Goal: Transaction & Acquisition: Obtain resource

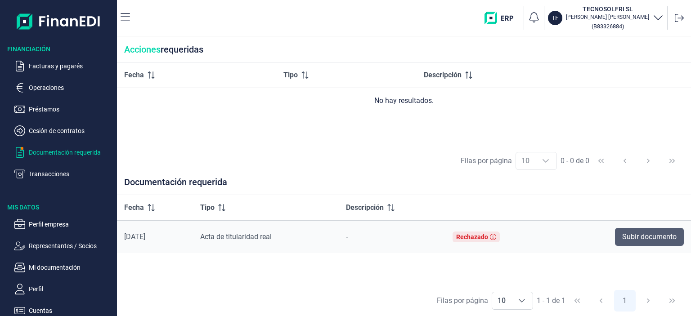
click at [641, 238] on span "Subir documento" at bounding box center [649, 237] width 54 height 11
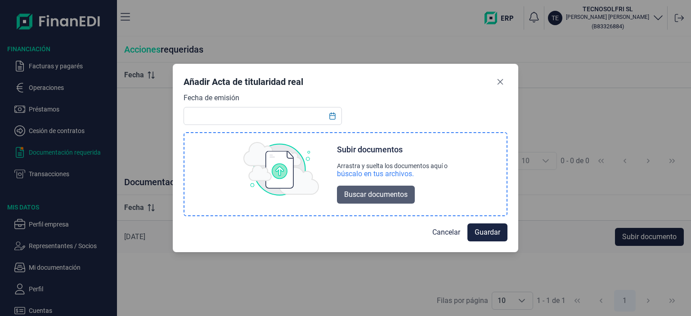
click at [368, 193] on span "Buscar documentos" at bounding box center [375, 194] width 63 height 11
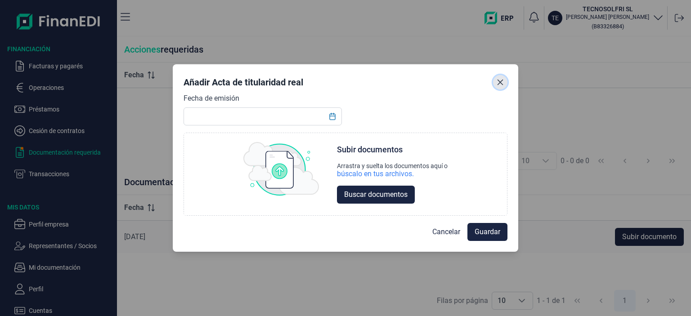
click at [497, 81] on icon "Close" at bounding box center [500, 82] width 7 height 7
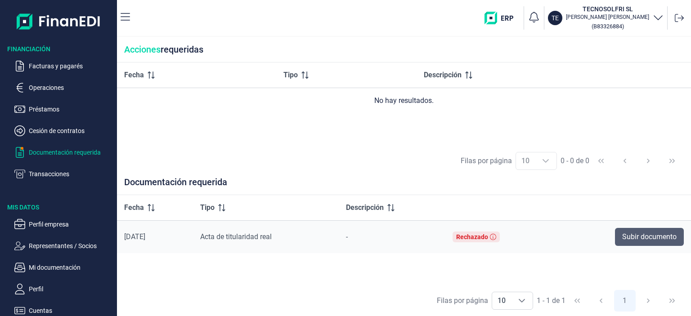
click at [644, 235] on span "Subir documento" at bounding box center [649, 237] width 54 height 11
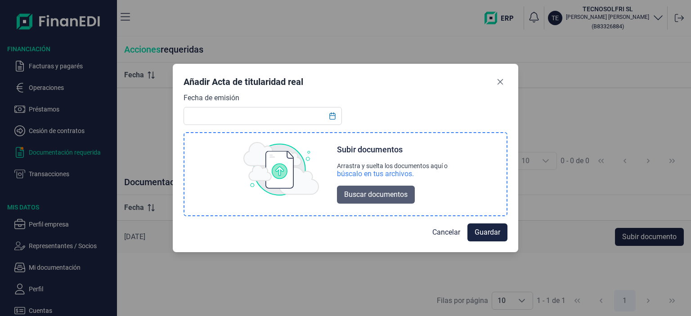
click at [376, 197] on span "Buscar documentos" at bounding box center [375, 194] width 63 height 11
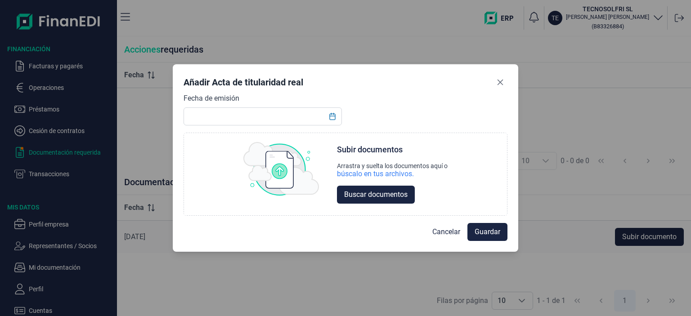
drag, startPoint x: 400, startPoint y: 76, endPoint x: 496, endPoint y: 62, distance: 97.4
click at [488, 75] on div "Añadir Acta de titularidad real" at bounding box center [346, 84] width 324 height 18
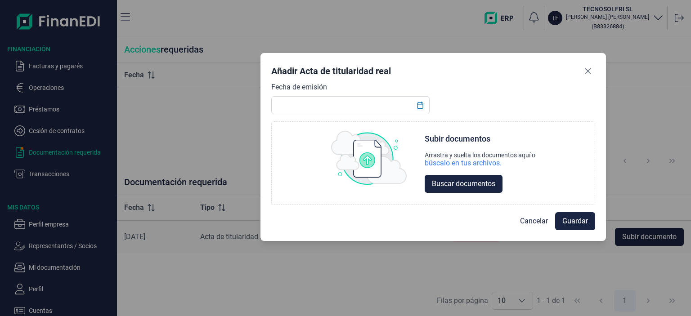
drag, startPoint x: 496, startPoint y: 62, endPoint x: 505, endPoint y: 56, distance: 10.5
click at [505, 56] on div "Añadir Acta de titularidad real Fecha de emisión Choose Subir documentos Arrast…" at bounding box center [432, 147] width 345 height 188
click at [587, 72] on icon "Close" at bounding box center [587, 70] width 7 height 7
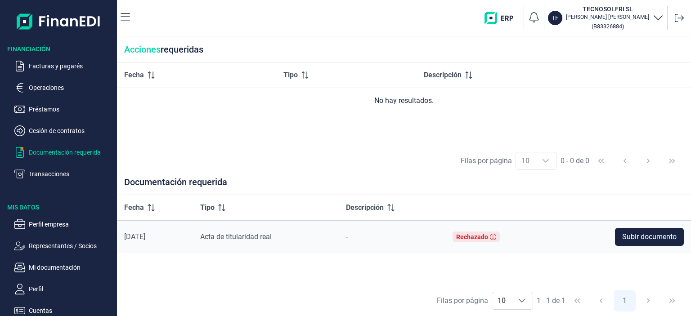
click at [447, 309] on div "Filas por página 10 10 10 1 - 1 de 1 1" at bounding box center [404, 300] width 574 height 31
click at [496, 235] on icon at bounding box center [493, 237] width 6 height 6
click at [487, 237] on div "Rechazado" at bounding box center [472, 236] width 32 height 7
click at [488, 240] on div "Rechazado" at bounding box center [476, 237] width 47 height 11
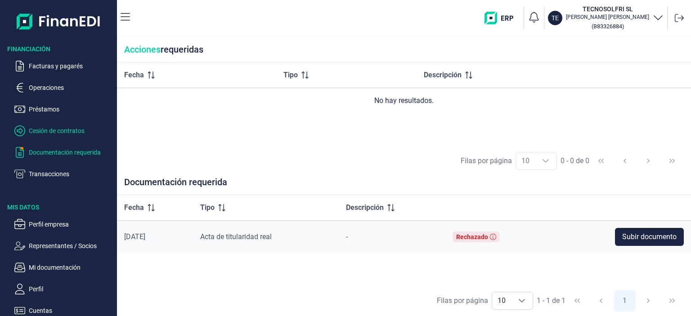
click at [52, 130] on p "Cesión de contratos" at bounding box center [71, 131] width 85 height 11
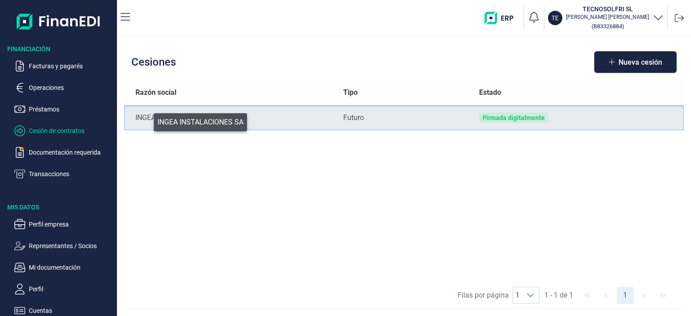
click at [148, 120] on div "INGEA INSTALACIONES SA" at bounding box center [231, 117] width 193 height 11
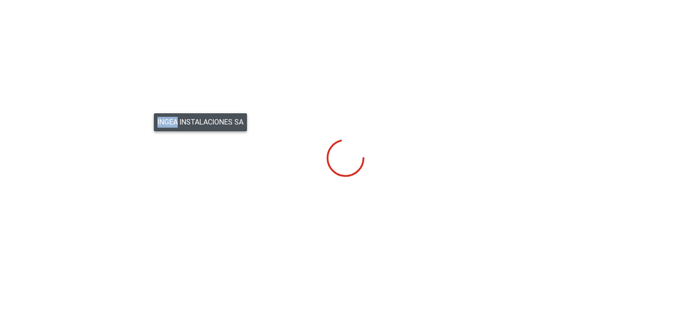
click at [148, 120] on div "Financiación Facturas y pagarés Operaciones Préstamos Cesión de contratos Docum…" at bounding box center [345, 158] width 691 height 316
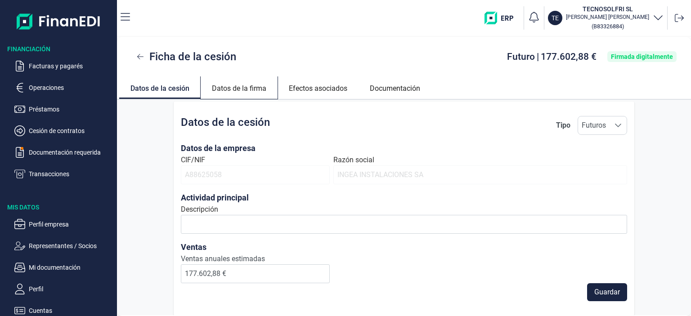
click at [215, 90] on link "Datos de la firma" at bounding box center [239, 87] width 77 height 22
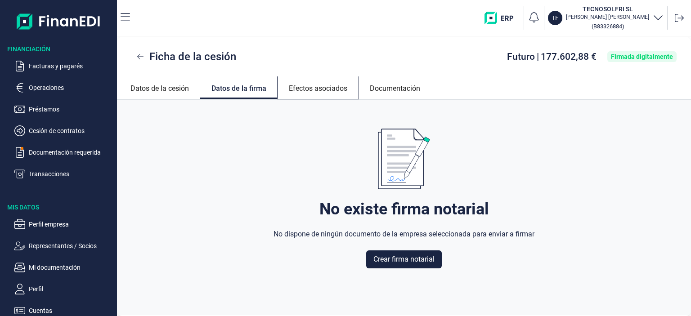
click at [320, 90] on link "Efectos asociados" at bounding box center [318, 87] width 81 height 22
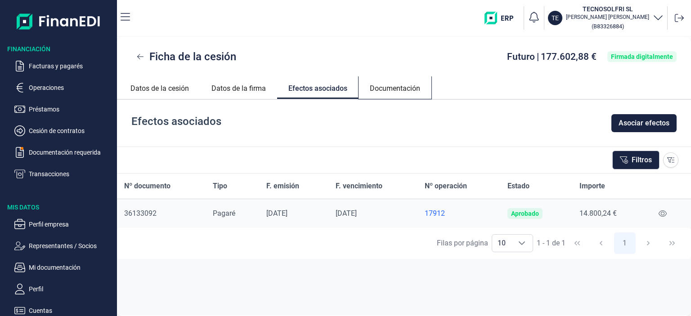
click at [403, 92] on link "Documentación" at bounding box center [395, 87] width 73 height 22
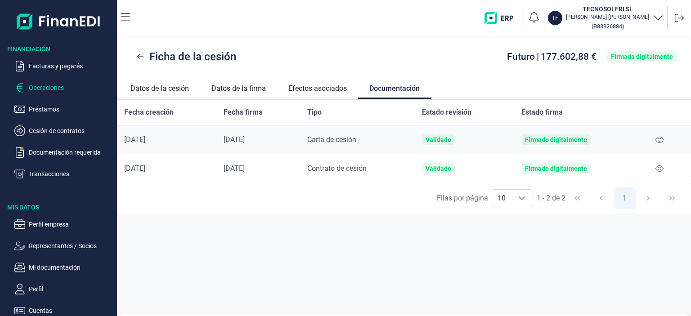
click at [32, 86] on p "Operaciones" at bounding box center [71, 87] width 85 height 11
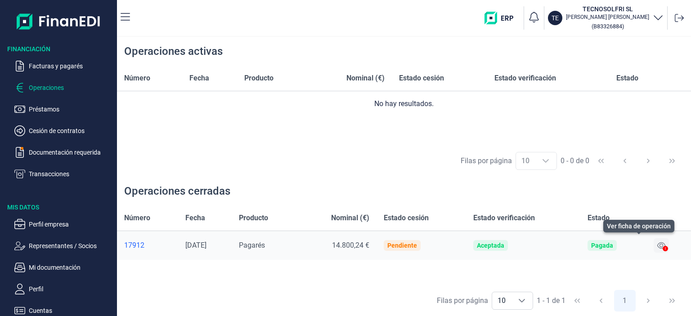
click at [662, 244] on icon at bounding box center [661, 245] width 8 height 7
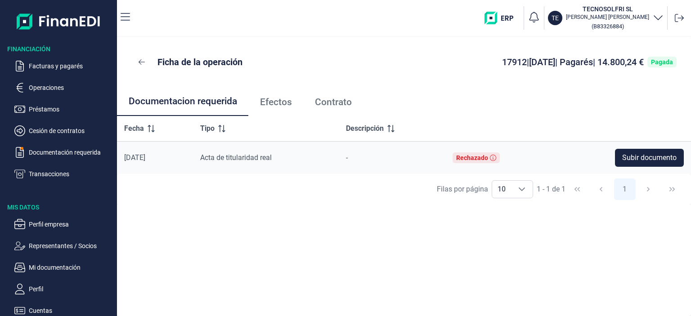
click at [273, 106] on span "Efectos" at bounding box center [276, 102] width 32 height 9
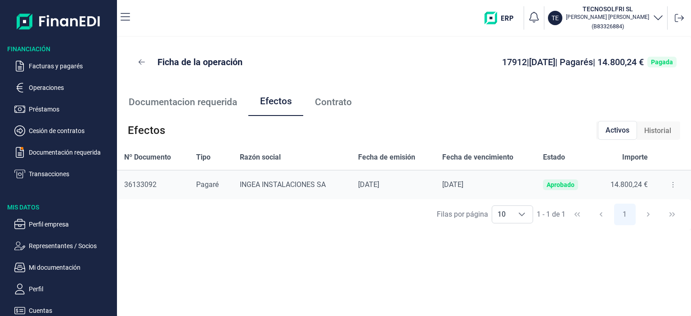
click at [332, 104] on span "Contrato" at bounding box center [333, 102] width 37 height 9
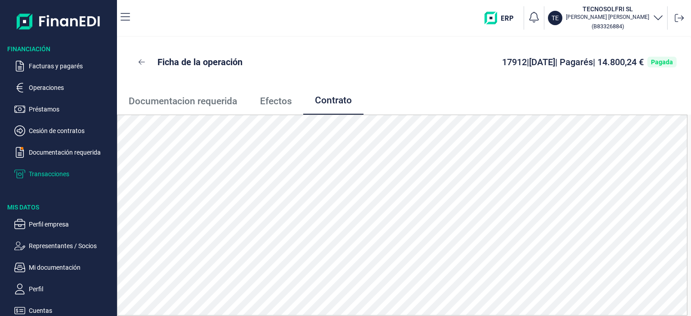
click at [54, 174] on p "Transacciones" at bounding box center [71, 174] width 85 height 11
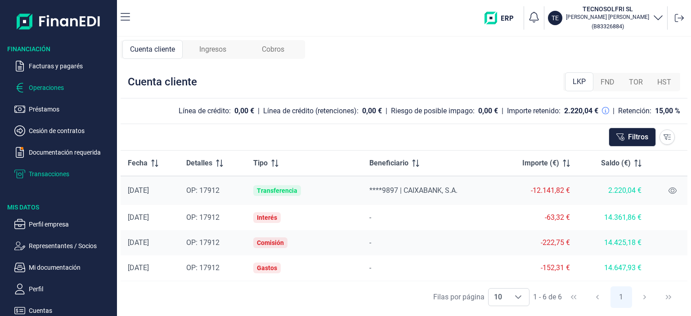
click at [43, 88] on p "Operaciones" at bounding box center [71, 87] width 85 height 11
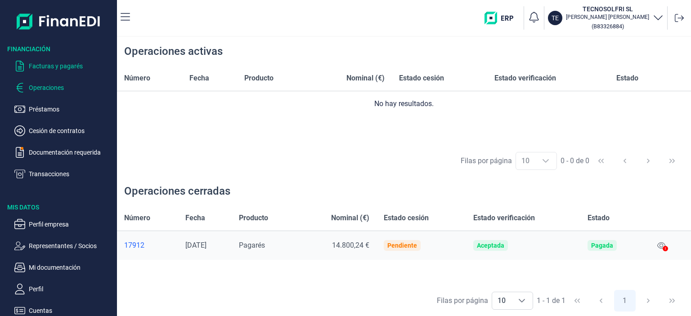
click at [69, 69] on p "Facturas y pagarés" at bounding box center [71, 66] width 85 height 11
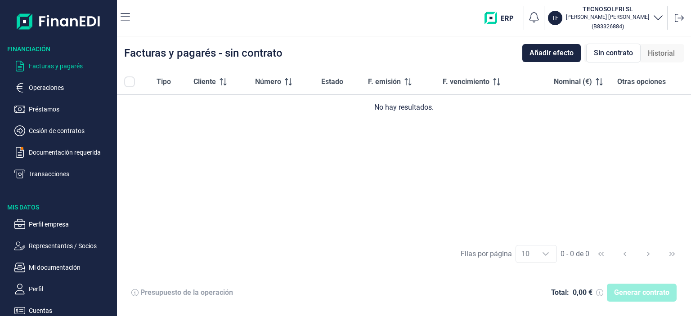
click at [612, 54] on span "Sin contrato" at bounding box center [613, 53] width 39 height 11
click at [664, 60] on div "Historial" at bounding box center [661, 54] width 41 height 18
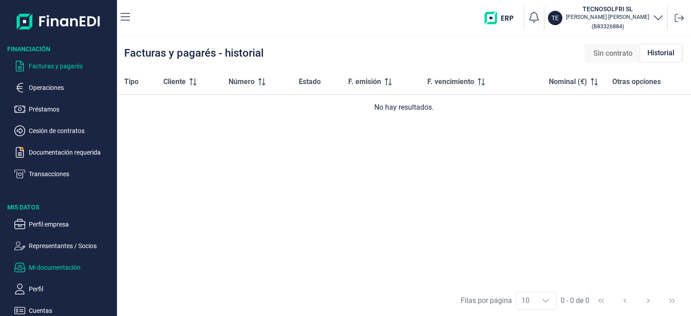
click at [65, 268] on p "Mi documentación" at bounding box center [71, 267] width 85 height 11
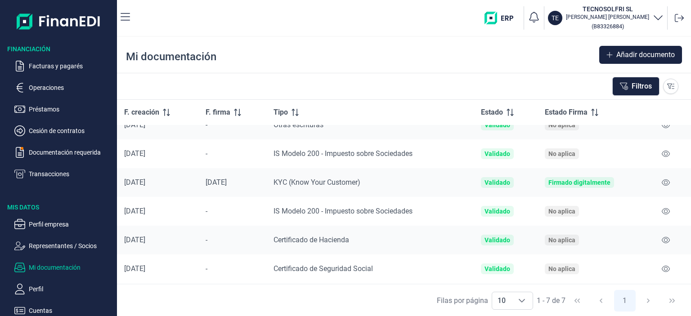
scroll to position [41, 0]
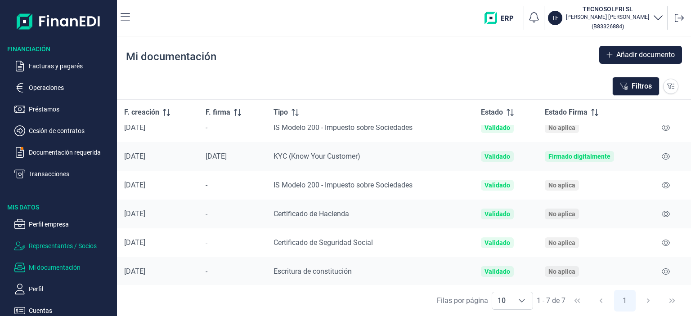
click at [47, 247] on p "Representantes / Socios" at bounding box center [71, 246] width 85 height 11
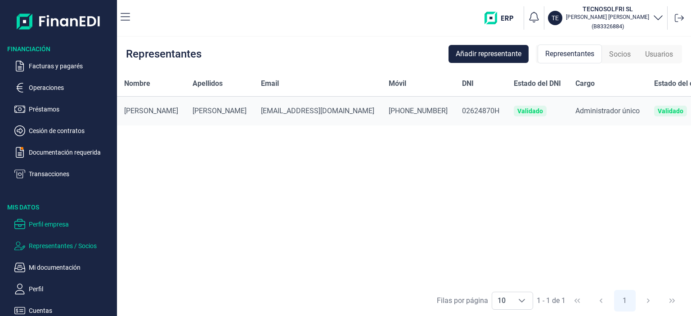
click at [41, 224] on p "Perfil empresa" at bounding box center [71, 224] width 85 height 11
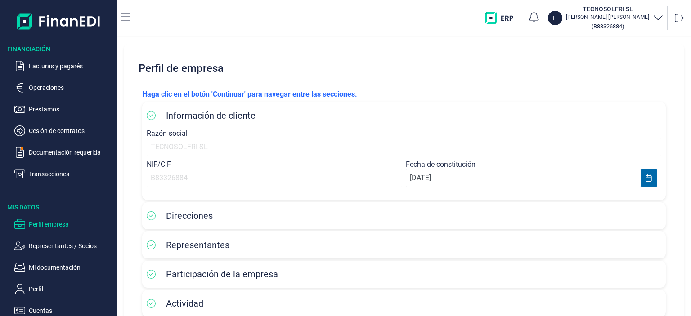
scroll to position [45, 0]
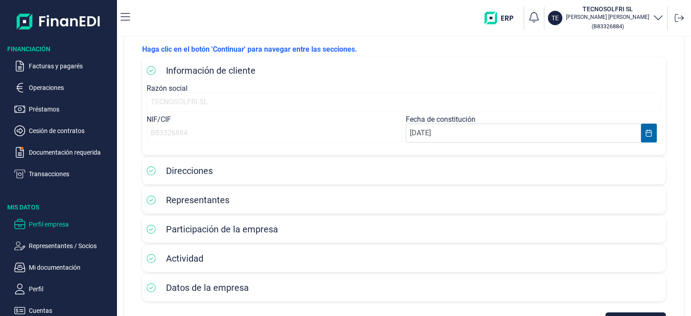
click at [304, 197] on div "Representantes" at bounding box center [404, 199] width 515 height 13
click at [151, 202] on icon at bounding box center [151, 200] width 9 height 9
click at [183, 225] on span "Participación de la empresa" at bounding box center [222, 229] width 112 height 11
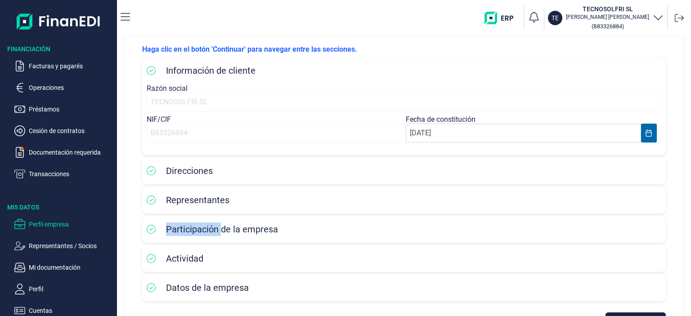
scroll to position [80, 0]
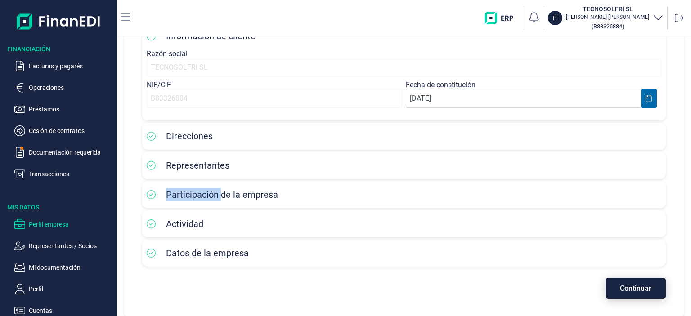
click at [635, 293] on button "Continuar" at bounding box center [635, 288] width 60 height 21
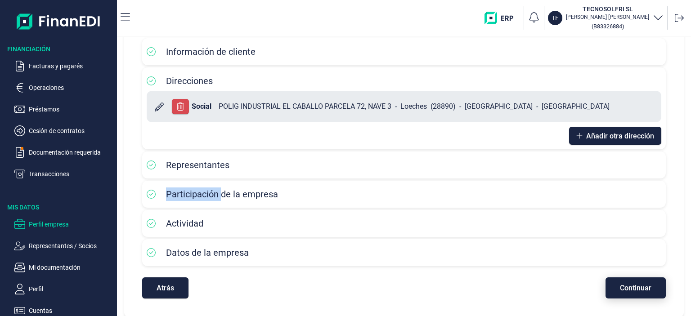
click at [637, 295] on button "Continuar" at bounding box center [635, 288] width 60 height 21
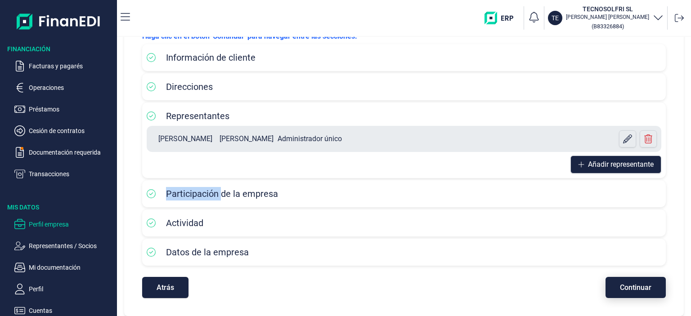
scroll to position [58, 0]
click at [625, 288] on span "Continuar" at bounding box center [635, 288] width 31 height 7
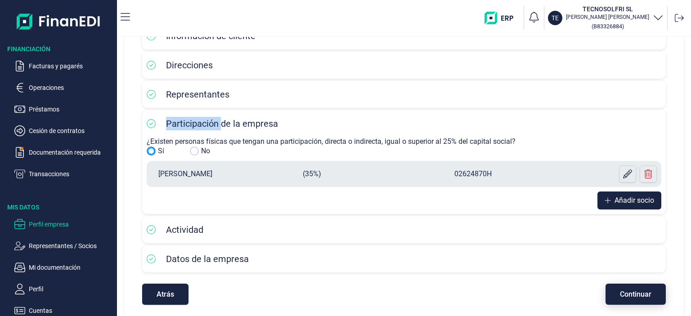
click at [629, 292] on span "Continuar" at bounding box center [635, 294] width 31 height 7
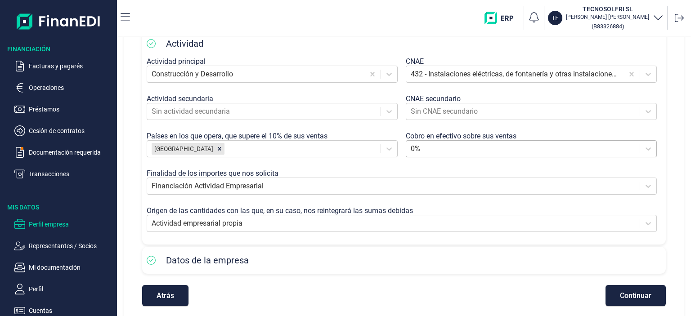
scroll to position [197, 0]
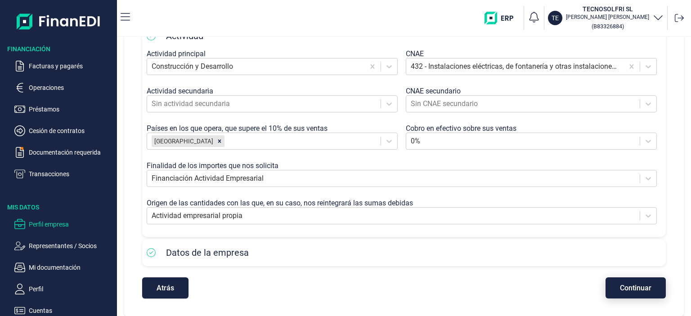
click at [623, 287] on span "Continuar" at bounding box center [635, 288] width 31 height 7
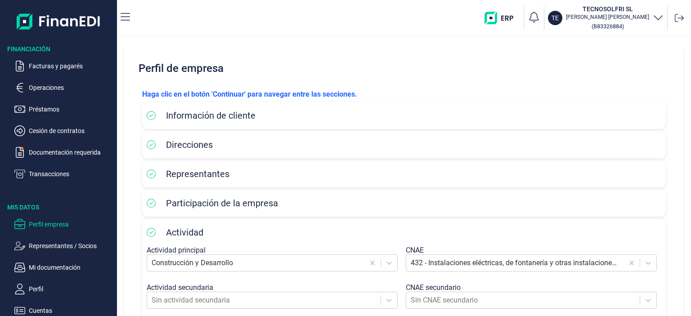
select select "ES"
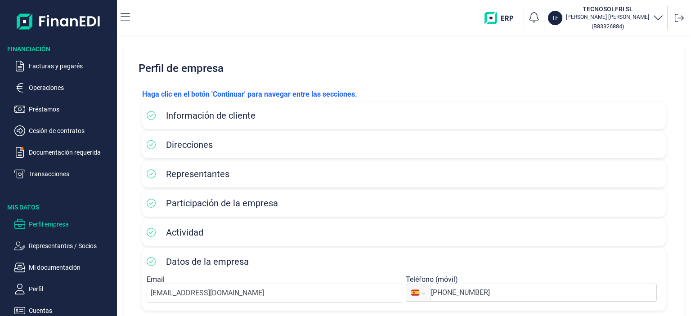
scroll to position [45, 0]
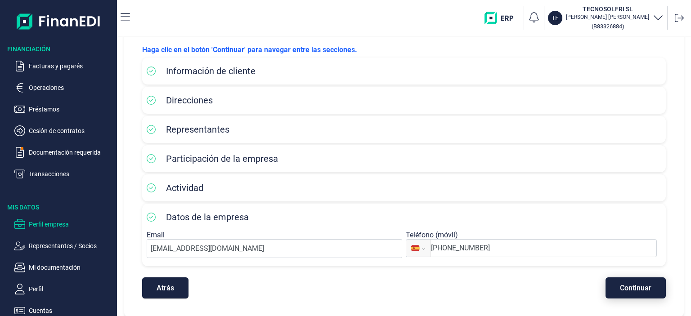
click at [634, 289] on span "Continuar" at bounding box center [635, 288] width 31 height 7
click at [634, 289] on div "Atrás Continuar" at bounding box center [404, 284] width 524 height 30
click at [43, 309] on p "Cuentas" at bounding box center [71, 310] width 85 height 11
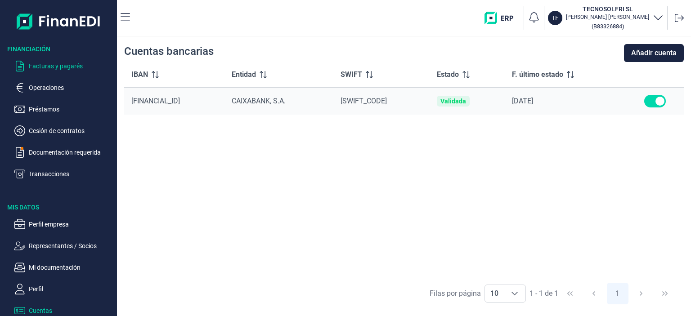
click at [45, 64] on p "Facturas y pagarés" at bounding box center [71, 66] width 85 height 11
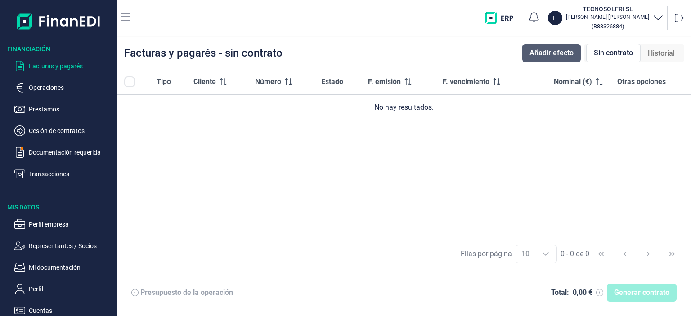
click at [550, 56] on span "Añadir efecto" at bounding box center [551, 53] width 44 height 11
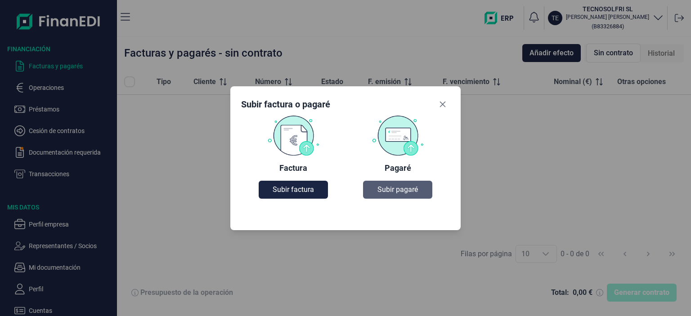
click at [394, 193] on span "Subir pagaré" at bounding box center [397, 189] width 40 height 11
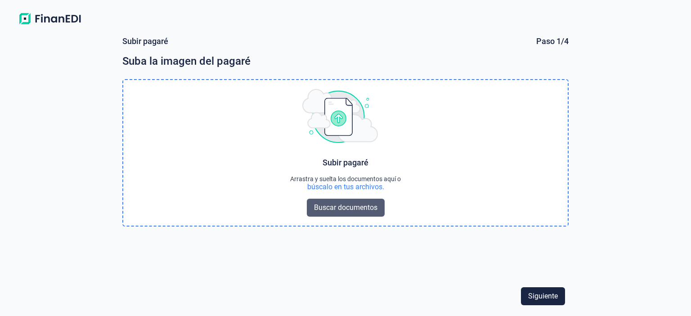
click at [357, 211] on span "Buscar documentos" at bounding box center [345, 207] width 63 height 11
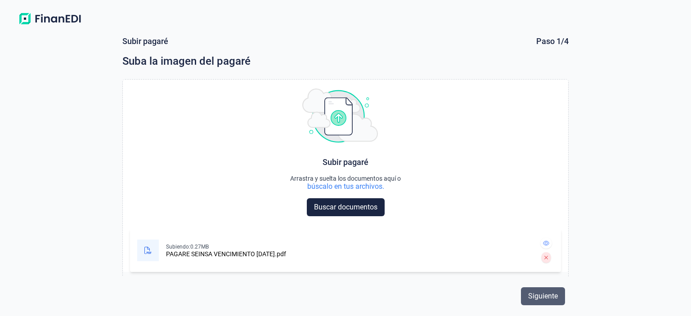
click at [538, 298] on span "Siguiente" at bounding box center [543, 296] width 30 height 11
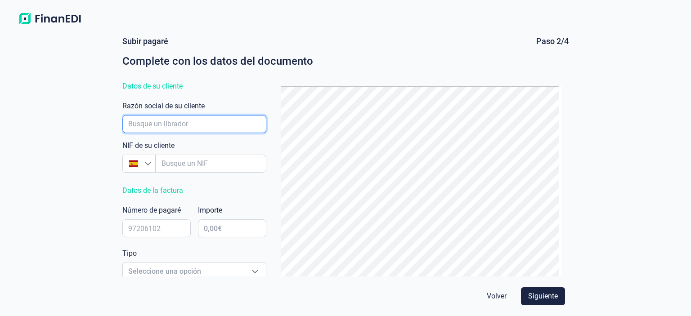
click at [193, 121] on input "empresaAutocomplete" at bounding box center [194, 124] width 144 height 18
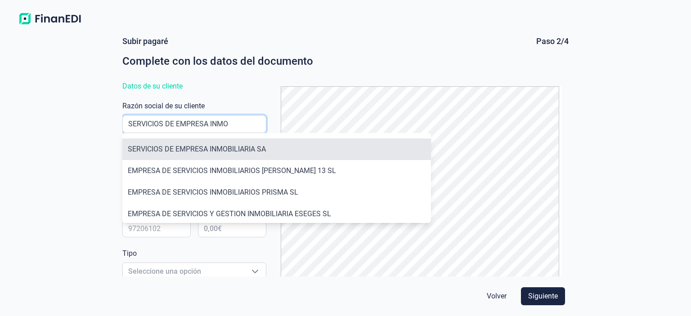
type input "SERVICIOS DE EMPRESA INMO"
click at [178, 147] on li "SERVICIOS DE EMPRESA INMOBILIARIA SA" at bounding box center [276, 150] width 309 height 22
type input "A78456712"
type input "SERVICIOS DE EMPRESA INMOBILIARIA SA"
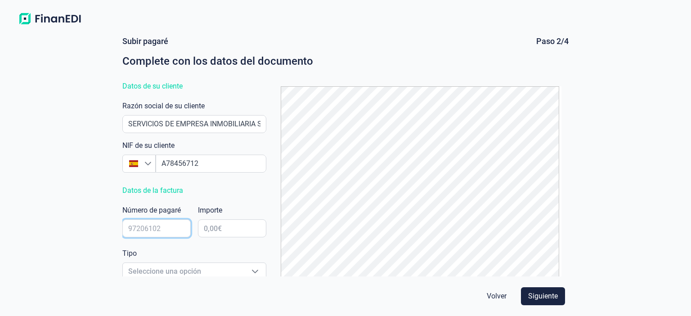
click at [119, 230] on form "Subir pagaré Paso 2/4 Complete con los datos del documento Datos de su cliente …" at bounding box center [345, 172] width 461 height 287
click at [137, 229] on input "text" at bounding box center [156, 229] width 68 height 18
click at [139, 228] on input "text" at bounding box center [156, 229] width 68 height 18
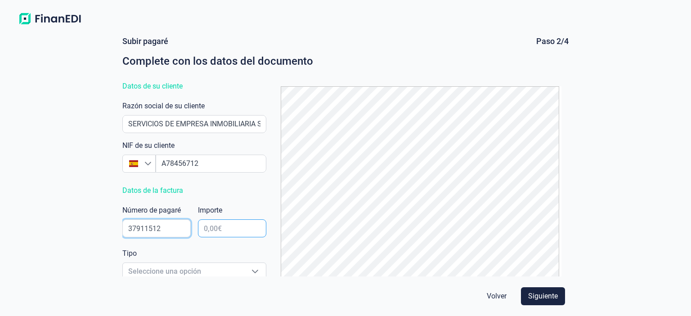
type input "37911512"
click at [213, 232] on input "text" at bounding box center [232, 229] width 68 height 18
type input "6.088,50 €"
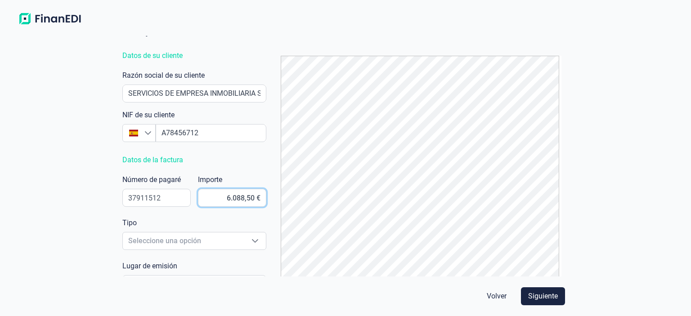
scroll to position [90, 0]
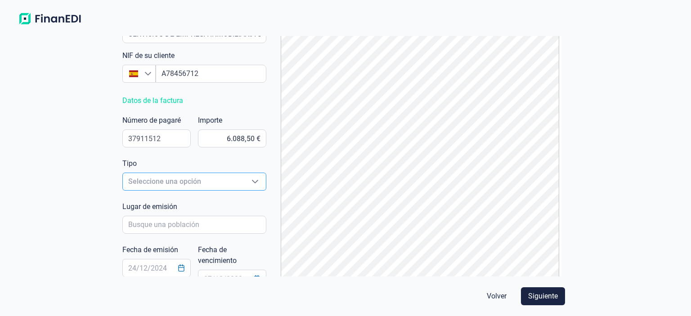
click at [222, 182] on span "Seleccione una opción" at bounding box center [183, 181] width 121 height 17
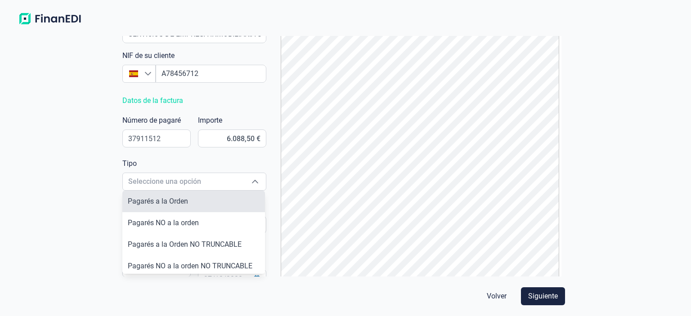
click at [180, 205] on span "Pagarés a la Orden" at bounding box center [158, 201] width 60 height 9
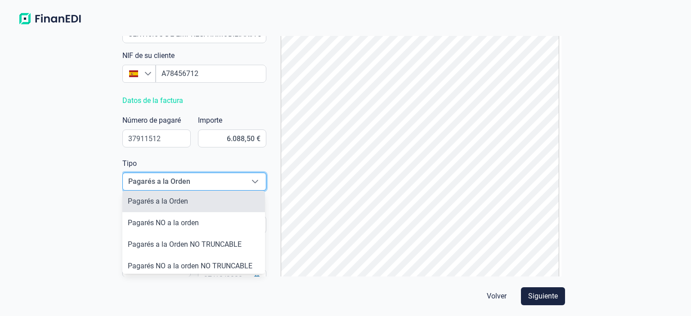
type input "Pagarés a la Orden"
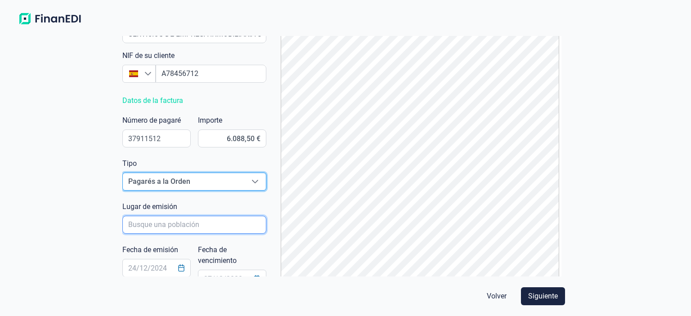
click at [178, 225] on input "poblacionAutocomplete" at bounding box center [194, 225] width 144 height 18
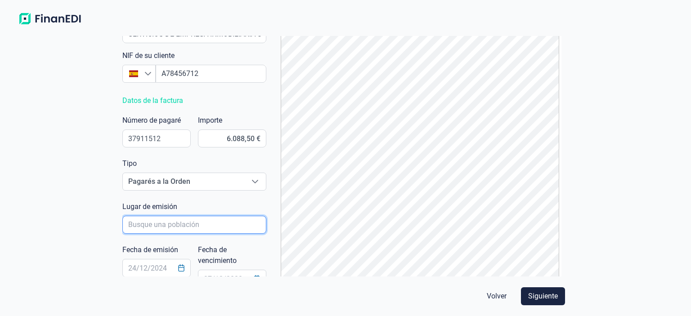
click at [178, 225] on input "poblacionAutocomplete" at bounding box center [194, 225] width 144 height 18
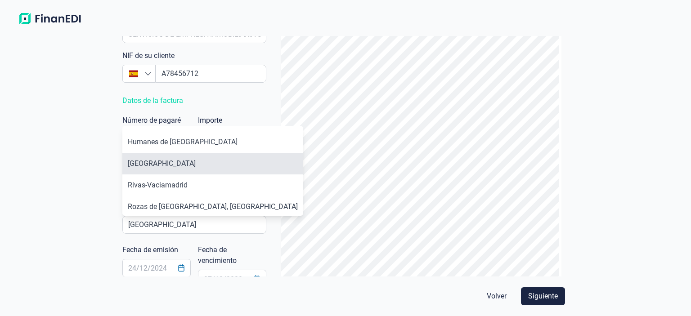
click at [148, 161] on li "[GEOGRAPHIC_DATA]" at bounding box center [212, 164] width 181 height 22
type input "[GEOGRAPHIC_DATA]"
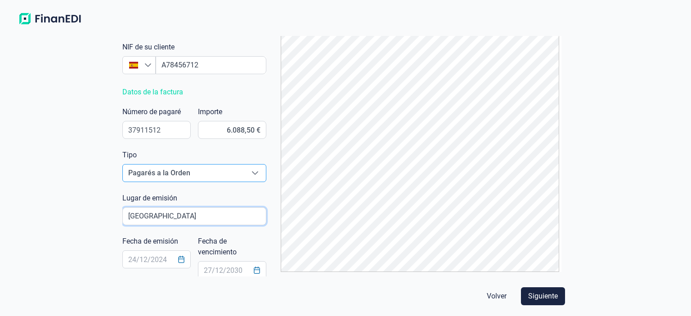
scroll to position [101, 0]
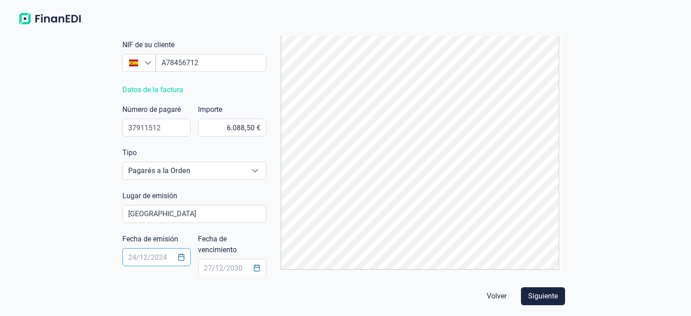
click at [137, 260] on input "text" at bounding box center [156, 257] width 68 height 18
type input "[DATE]"
click at [211, 269] on input "text" at bounding box center [232, 268] width 68 height 18
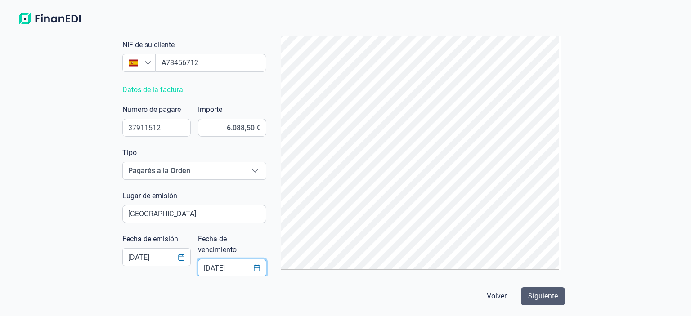
type input "[DATE]"
click at [534, 293] on span "Siguiente" at bounding box center [543, 296] width 30 height 11
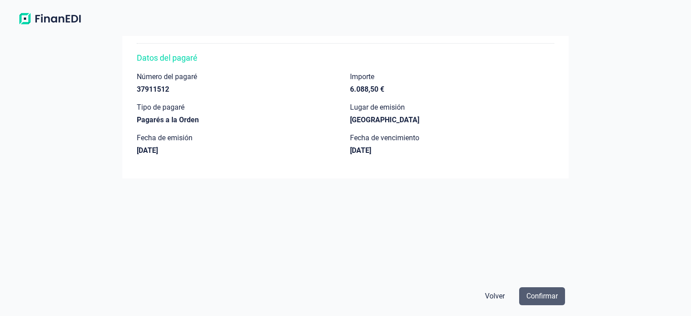
click at [532, 301] on span "Confirmar" at bounding box center [541, 296] width 31 height 11
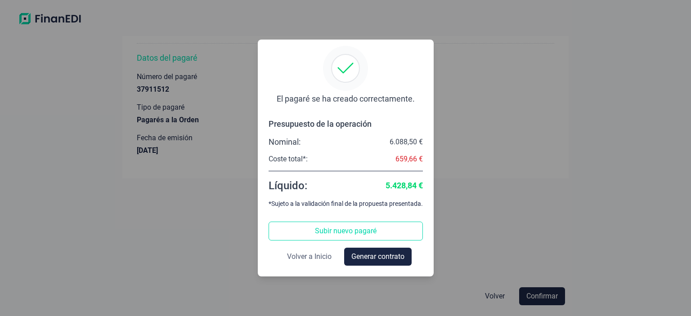
click at [317, 258] on span "Volver a Inicio" at bounding box center [309, 256] width 45 height 11
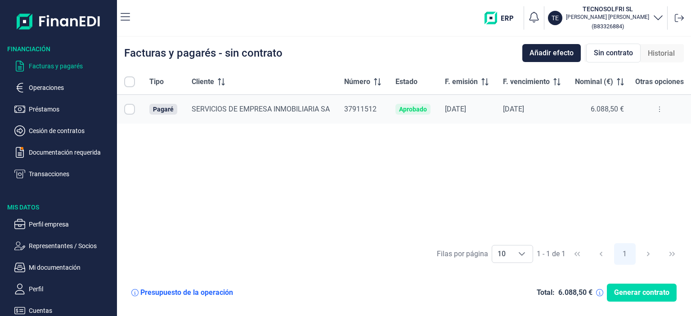
checkbox input "true"
click at [42, 175] on p "Transacciones" at bounding box center [71, 174] width 85 height 11
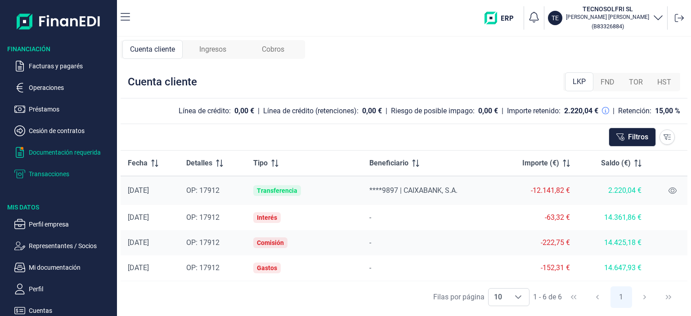
click at [48, 154] on p "Documentación requerida" at bounding box center [71, 152] width 85 height 11
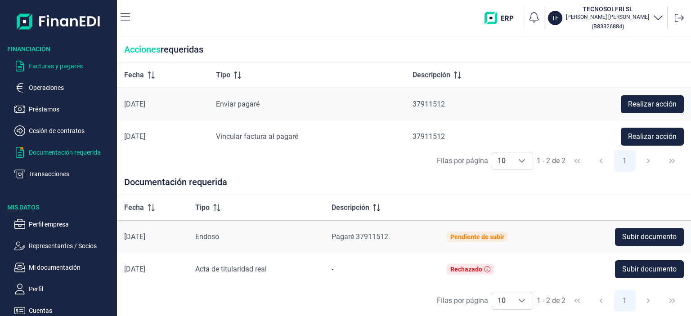
click at [49, 64] on p "Facturas y pagarés" at bounding box center [71, 66] width 85 height 11
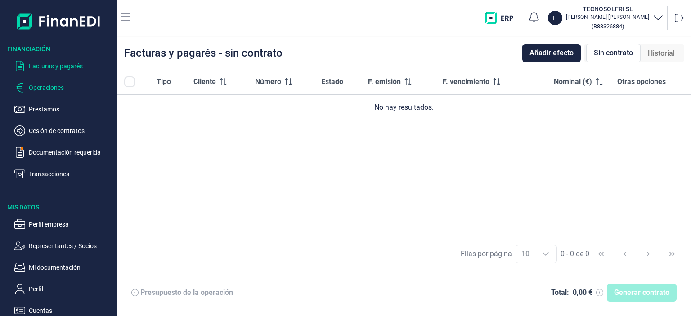
click at [60, 88] on p "Operaciones" at bounding box center [71, 87] width 85 height 11
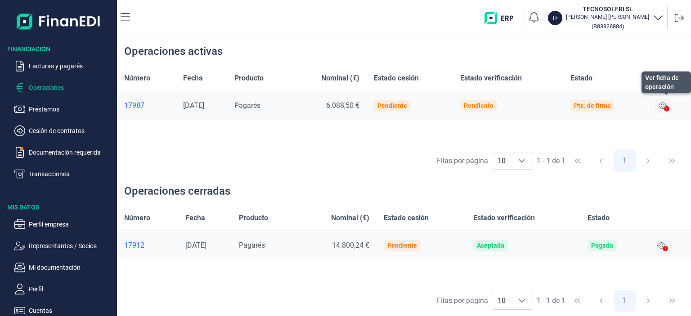
click at [664, 103] on icon at bounding box center [663, 106] width 8 height 6
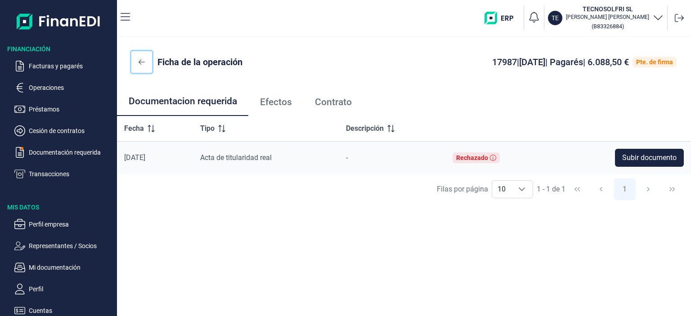
click at [140, 60] on icon at bounding box center [142, 61] width 6 height 5
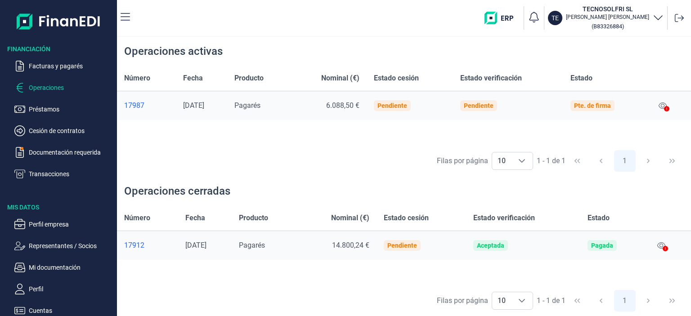
click at [53, 91] on p "Operaciones" at bounding box center [71, 87] width 85 height 11
click at [45, 64] on p "Facturas y pagarés" at bounding box center [71, 66] width 85 height 11
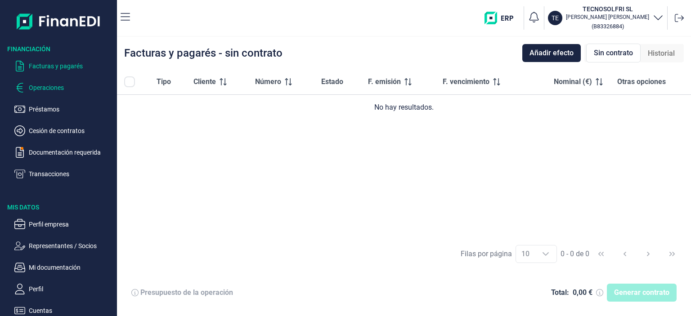
click at [55, 85] on p "Operaciones" at bounding box center [71, 87] width 85 height 11
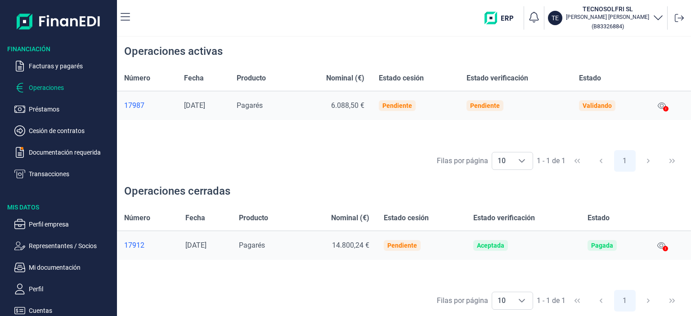
click at [137, 107] on div "17987" at bounding box center [146, 105] width 45 height 9
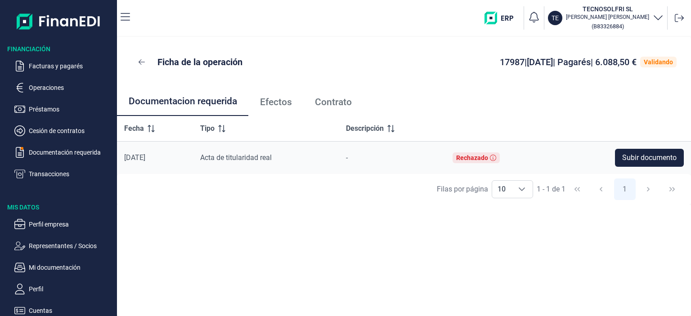
click at [270, 100] on span "Efectos" at bounding box center [276, 102] width 32 height 9
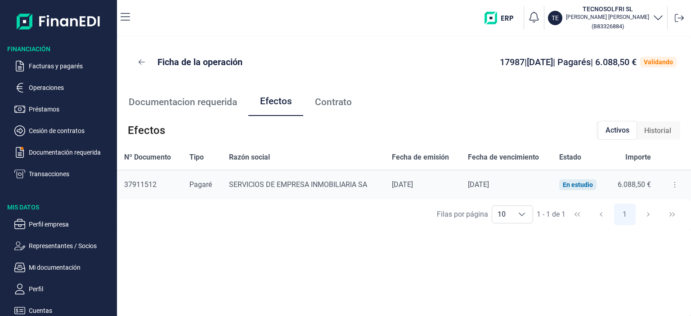
click at [320, 101] on span "Contrato" at bounding box center [333, 102] width 37 height 9
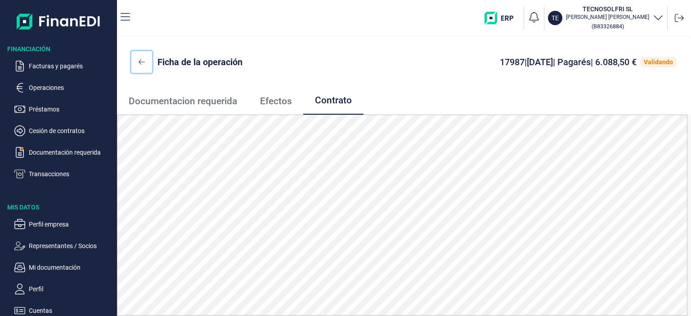
click at [142, 64] on icon at bounding box center [142, 61] width 6 height 7
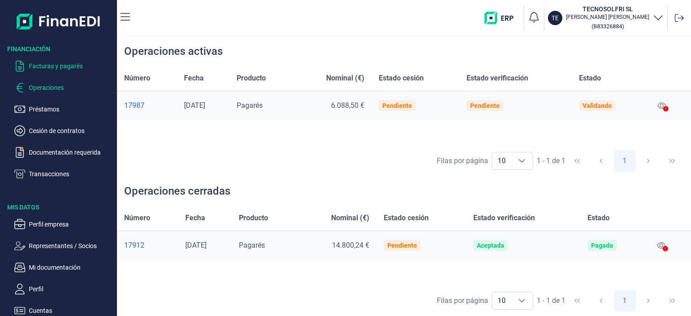
click at [39, 65] on p "Facturas y pagarés" at bounding box center [71, 66] width 85 height 11
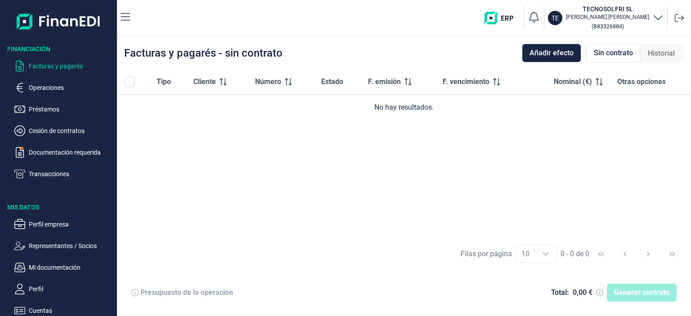
click at [658, 55] on span "Historial" at bounding box center [661, 53] width 27 height 11
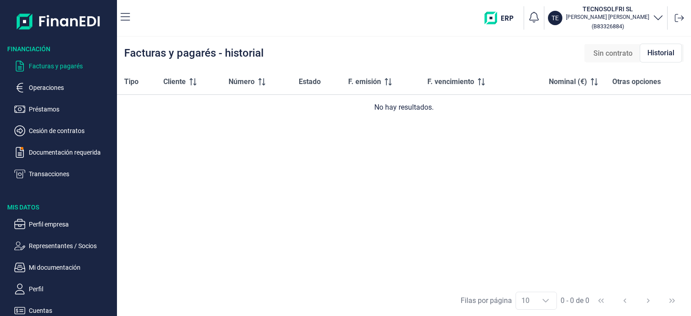
click at [623, 55] on span "Sin contrato" at bounding box center [612, 53] width 39 height 11
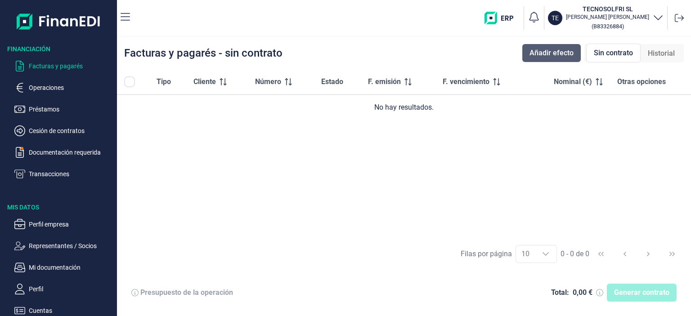
click at [570, 59] on button "Añadir efecto" at bounding box center [551, 53] width 58 height 18
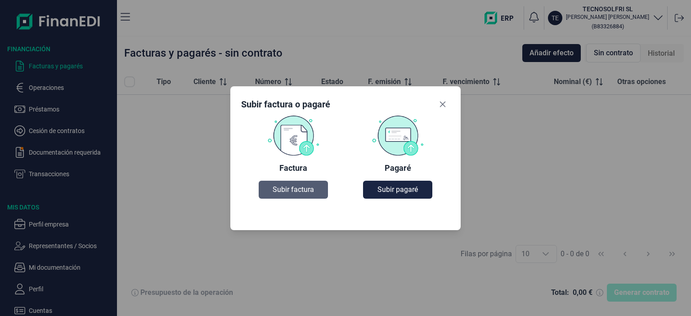
click at [272, 191] on button "Subir factura" at bounding box center [294, 190] width 70 height 18
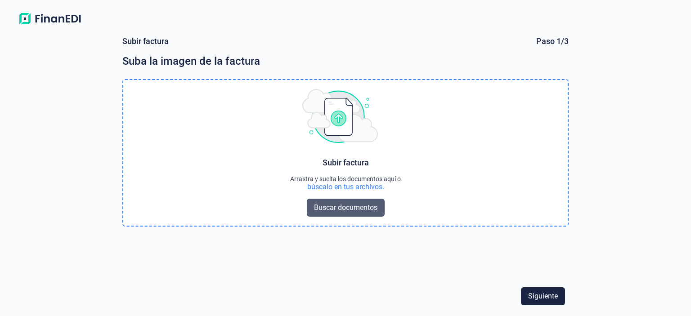
click at [354, 207] on span "Buscar documentos" at bounding box center [345, 207] width 63 height 11
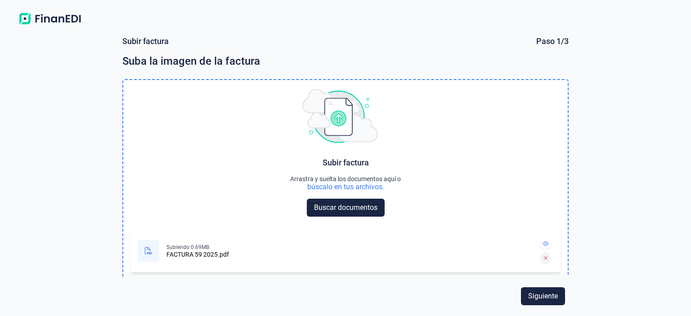
click at [541, 259] on button at bounding box center [545, 258] width 9 height 11
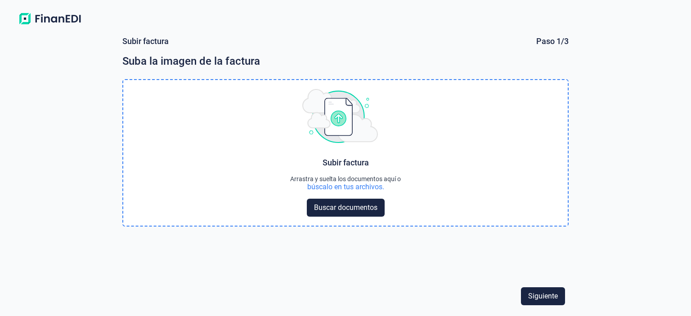
click at [83, 76] on div "Subir factura Paso 1/3 Suba la imagen de la factura Choose Subir factura Arrast…" at bounding box center [345, 172] width 691 height 287
click at [354, 206] on span "Buscar documentos" at bounding box center [345, 207] width 63 height 11
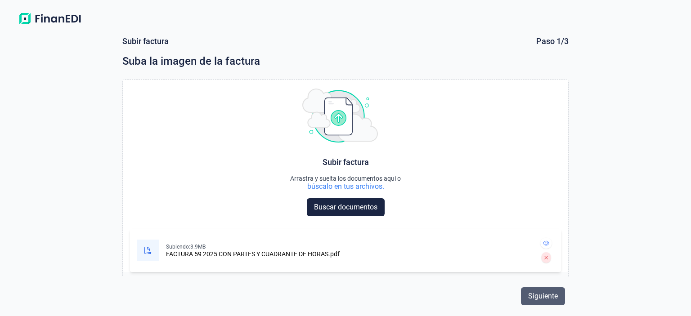
click at [540, 298] on span "Siguiente" at bounding box center [543, 296] width 30 height 11
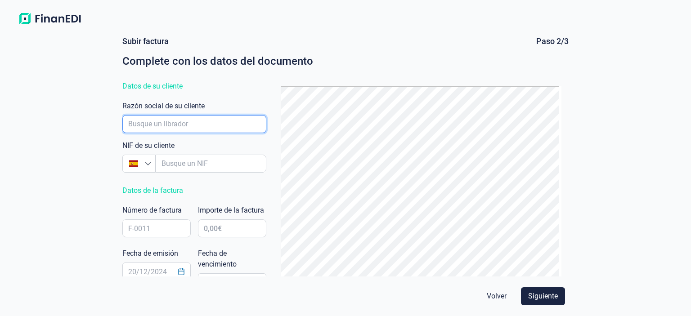
click at [190, 125] on input "empresaAutocomplete" at bounding box center [194, 124] width 144 height 18
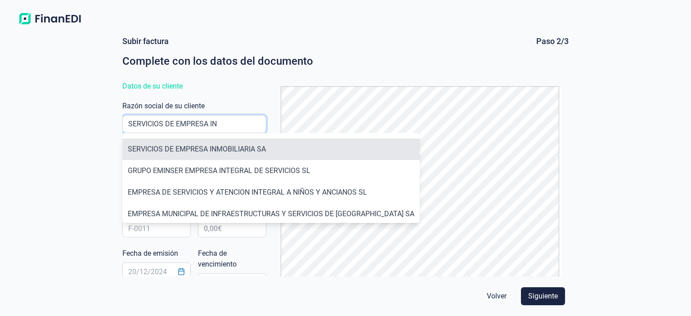
type input "SERVICIOS DE EMPRESA IN"
click at [212, 152] on li "SERVICIOS DE EMPRESA INMOBILIARIA SA" at bounding box center [270, 150] width 297 height 22
type input "A78456712"
type input "SERVICIOS DE EMPRESA INMOBILIARIA SA"
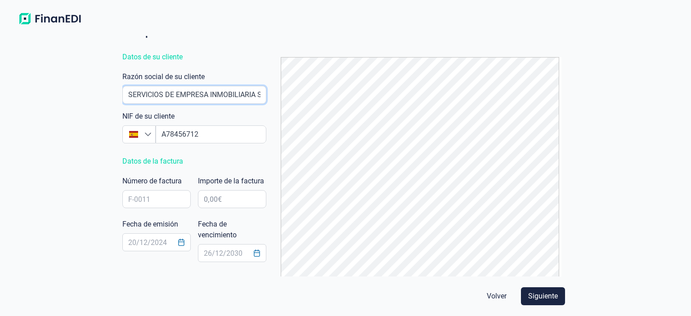
scroll to position [45, 0]
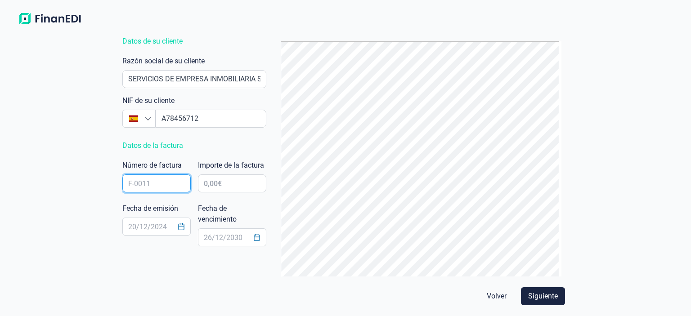
click at [142, 184] on input "text" at bounding box center [156, 184] width 68 height 18
type input "59/2025"
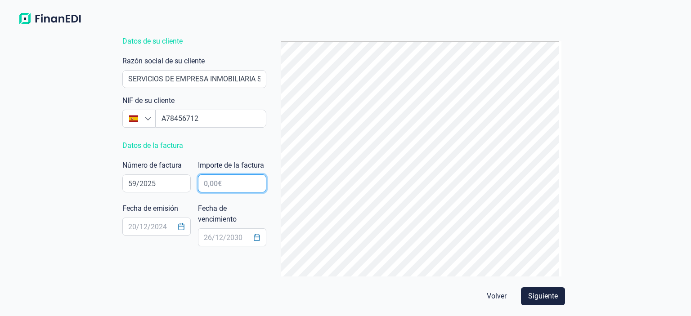
click at [206, 179] on input "text" at bounding box center [232, 184] width 68 height 18
type input "10.845,00 €"
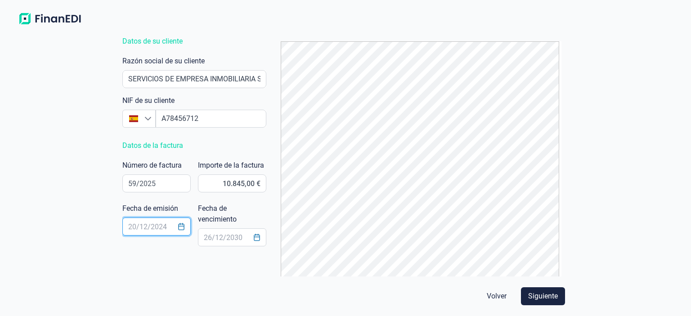
click at [135, 225] on input "text" at bounding box center [156, 227] width 68 height 18
type input "[DATE]"
click at [202, 238] on input "text" at bounding box center [232, 238] width 68 height 18
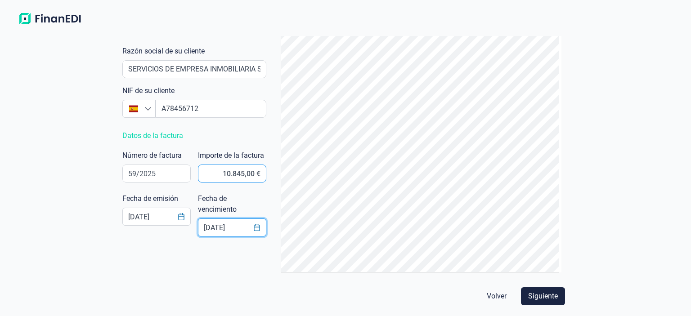
scroll to position [58, 0]
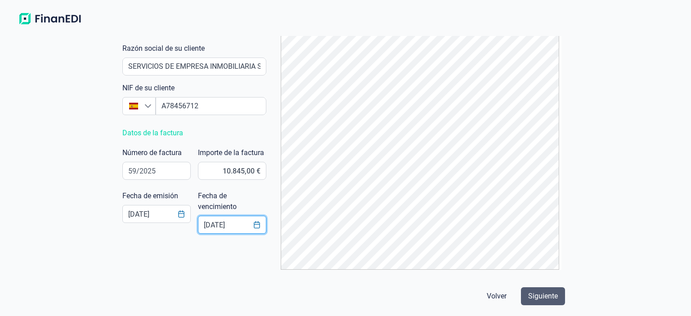
type input "[DATE]"
click at [534, 299] on span "Siguiente" at bounding box center [543, 296] width 30 height 11
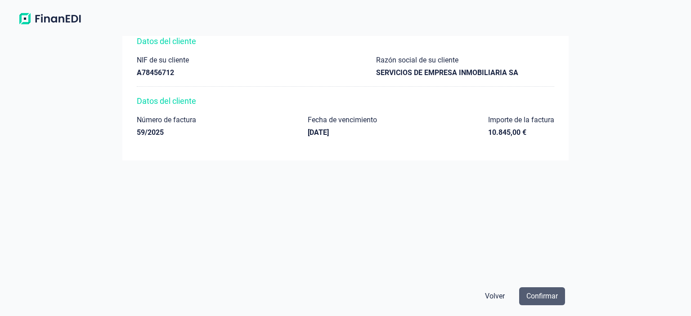
click at [550, 297] on span "Confirmar" at bounding box center [541, 296] width 31 height 11
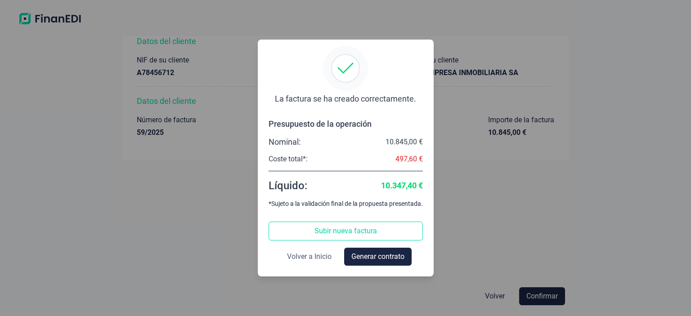
click at [323, 258] on span "Volver a Inicio" at bounding box center [309, 256] width 45 height 11
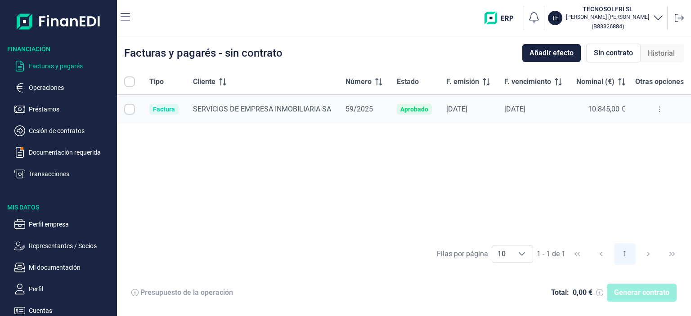
checkbox input "true"
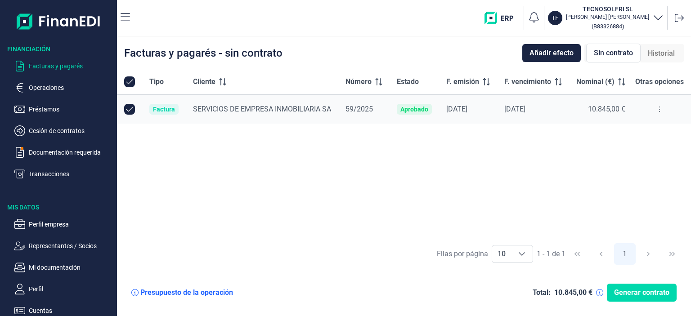
click at [262, 177] on div "Tipo Cliente Número Estado F. emisión F. vencimiento Nominal (€) Otras opciones…" at bounding box center [404, 153] width 574 height 169
click at [49, 86] on p "Operaciones" at bounding box center [71, 87] width 85 height 11
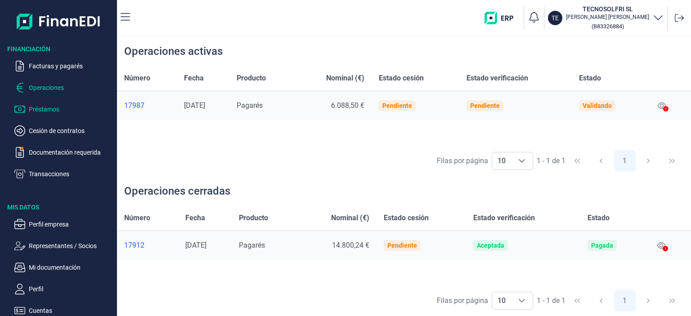
click at [34, 109] on p "Préstamos" at bounding box center [71, 109] width 85 height 11
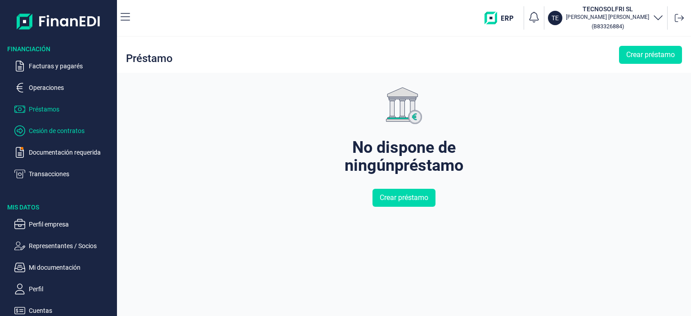
click at [43, 130] on p "Cesión de contratos" at bounding box center [71, 131] width 85 height 11
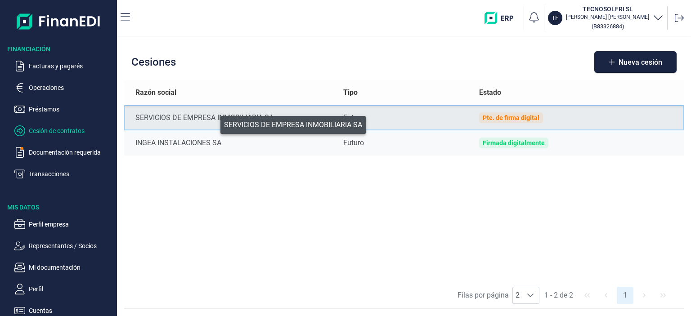
click at [214, 123] on div "SERVICIOS DE EMPRESA INMOBILIARIA SA" at bounding box center [231, 117] width 193 height 11
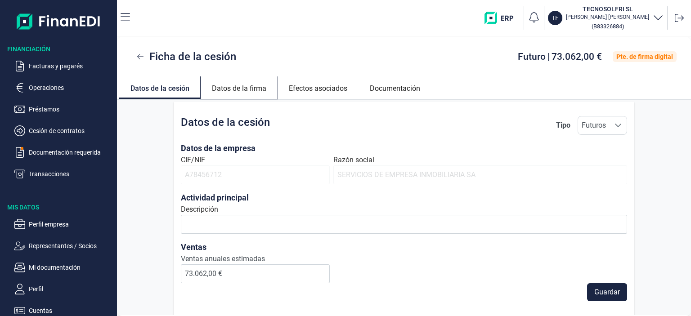
click at [238, 94] on link "Datos de la firma" at bounding box center [239, 87] width 77 height 22
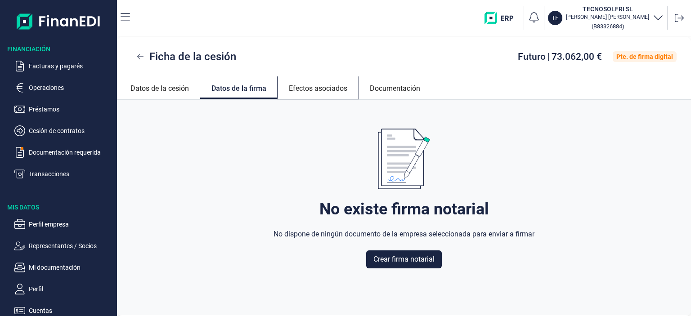
click at [305, 85] on link "Efectos asociados" at bounding box center [318, 87] width 81 height 22
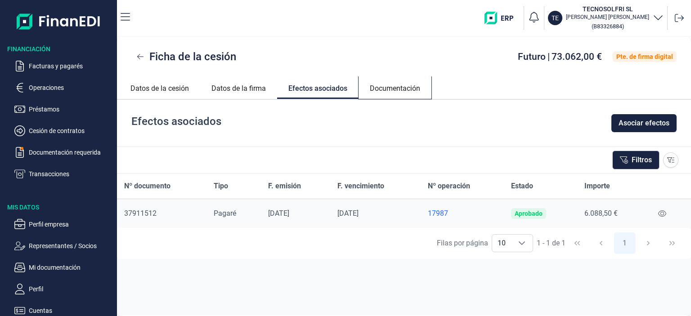
click at [381, 90] on link "Documentación" at bounding box center [395, 87] width 73 height 22
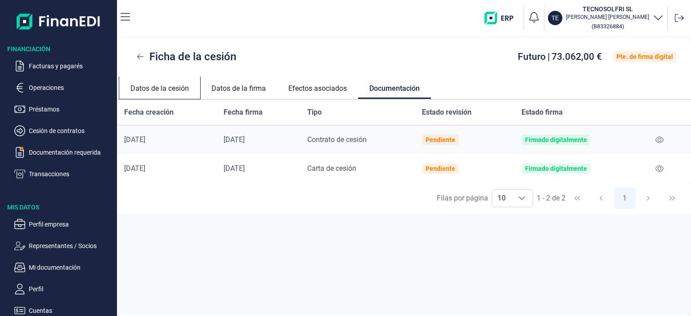
click at [181, 85] on link "Datos de la cesión" at bounding box center [159, 87] width 81 height 22
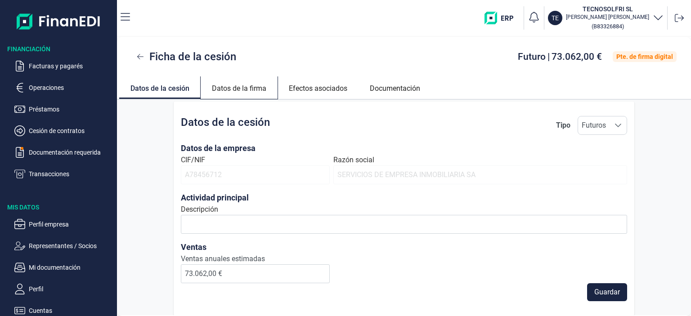
click at [235, 93] on link "Datos de la firma" at bounding box center [239, 87] width 77 height 22
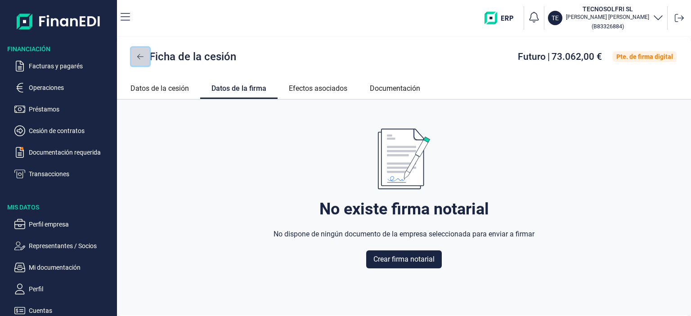
click at [144, 55] on button at bounding box center [140, 57] width 18 height 18
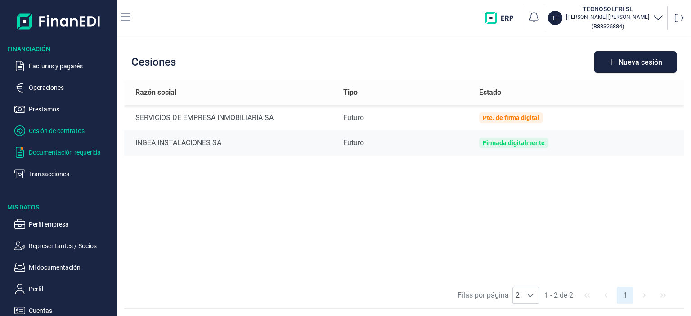
click at [41, 151] on p "Documentación requerida" at bounding box center [71, 152] width 85 height 11
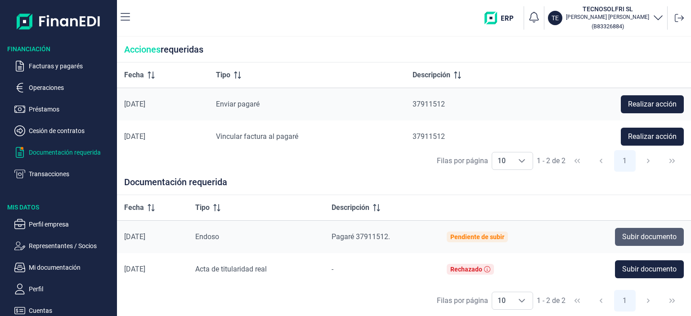
click at [627, 238] on span "Subir documento" at bounding box center [649, 237] width 54 height 11
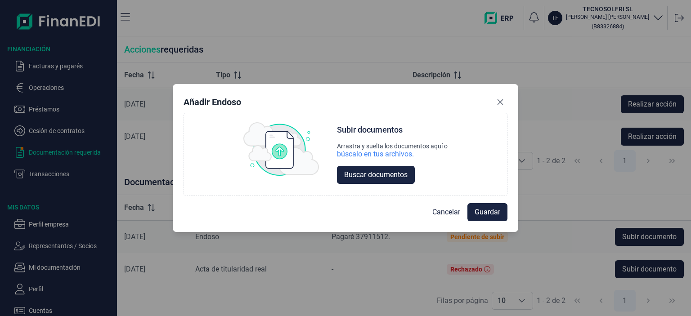
click at [350, 291] on div "Añadir Endoso Choose Subir documentos Arrastra y suelta los documentos aquí o b…" at bounding box center [345, 158] width 691 height 316
click at [496, 99] on button "Close" at bounding box center [500, 102] width 14 height 14
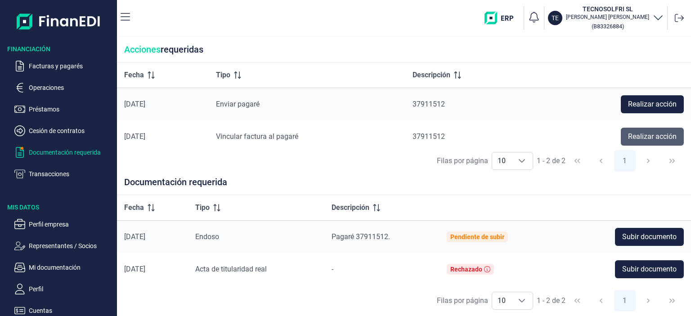
click at [656, 140] on span "Realizar acción" at bounding box center [652, 136] width 49 height 11
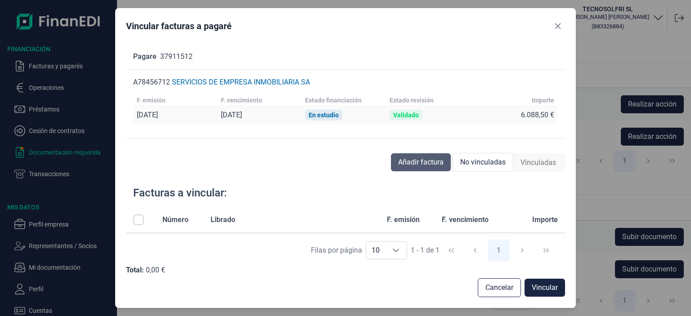
click at [414, 161] on span "Añadir factura" at bounding box center [420, 162] width 45 height 11
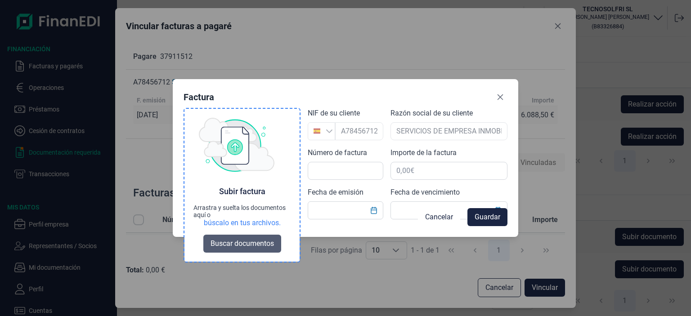
click at [245, 240] on span "Buscar documentos" at bounding box center [242, 243] width 63 height 11
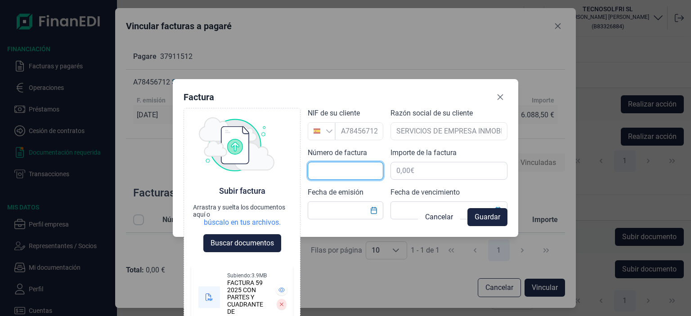
click at [332, 166] on input "text" at bounding box center [346, 171] width 76 height 18
type input "59/2025"
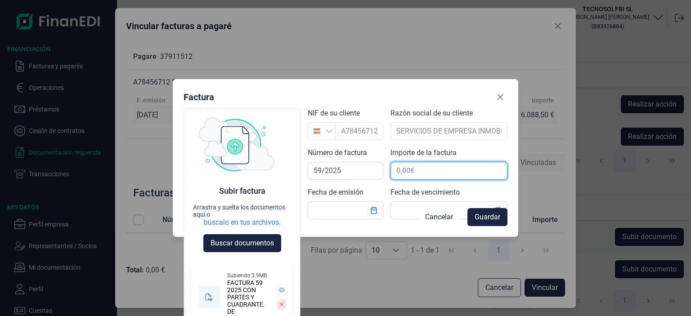
click at [399, 170] on input "text" at bounding box center [448, 171] width 117 height 18
type input "10.845,00 €"
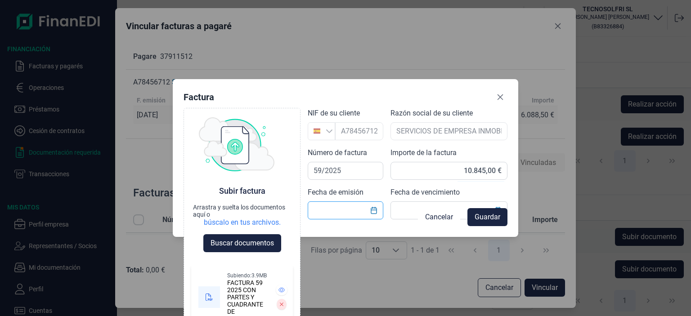
click at [340, 214] on input "text" at bounding box center [346, 211] width 76 height 18
type input "[DATE]"
click at [442, 208] on button "Cancelar" at bounding box center [439, 217] width 42 height 18
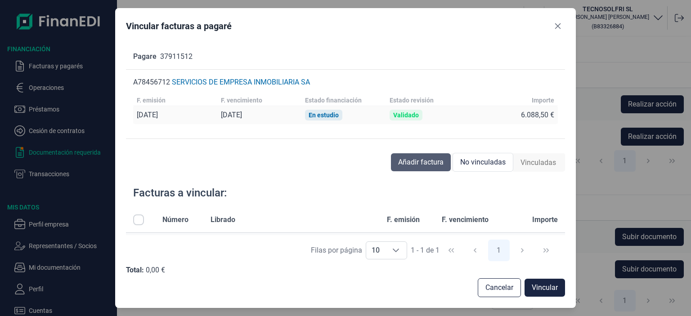
click at [439, 158] on span "Añadir factura" at bounding box center [420, 162] width 45 height 11
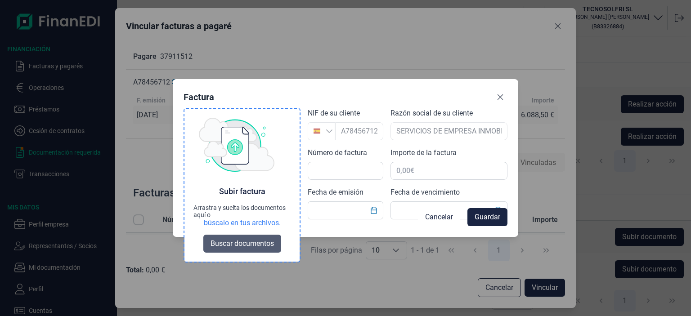
click at [250, 248] on span "Buscar documentos" at bounding box center [242, 243] width 63 height 11
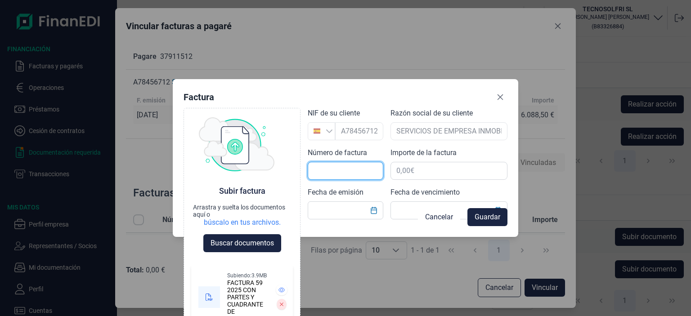
click at [338, 163] on input "text" at bounding box center [346, 171] width 76 height 18
type input "59/2025"
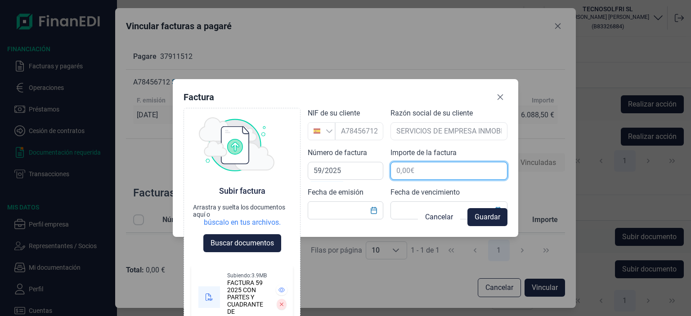
drag, startPoint x: 402, startPoint y: 175, endPoint x: 403, endPoint y: 171, distance: 4.8
click at [402, 175] on input "text" at bounding box center [448, 171] width 117 height 18
type input "10.845,00 €"
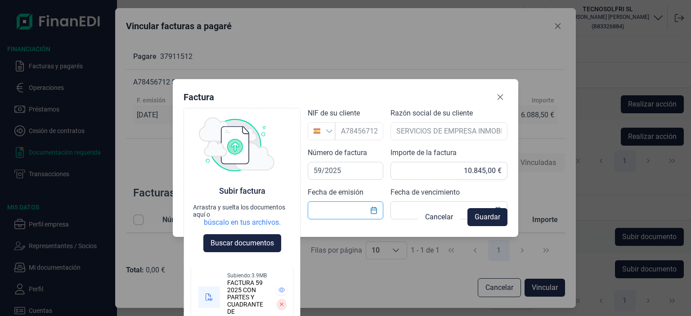
click at [353, 204] on input "text" at bounding box center [346, 211] width 76 height 18
type input "[DATE]"
click at [404, 205] on input "text" at bounding box center [448, 211] width 117 height 18
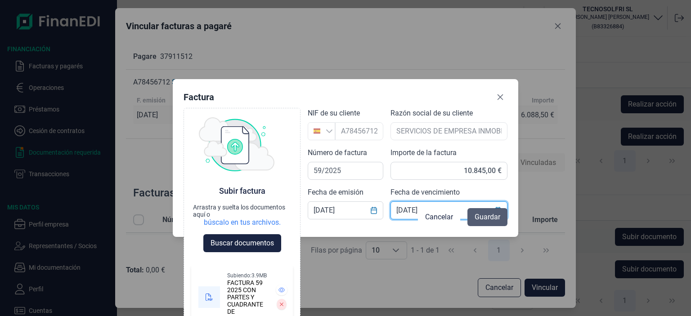
type input "[DATE]"
click at [480, 217] on span "Guardar" at bounding box center [488, 217] width 26 height 11
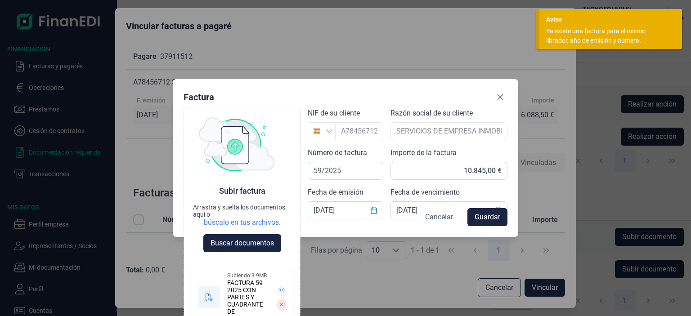
click at [443, 215] on span "Cancelar" at bounding box center [439, 217] width 28 height 11
click at [443, 215] on span "F. vencimiento" at bounding box center [465, 220] width 47 height 11
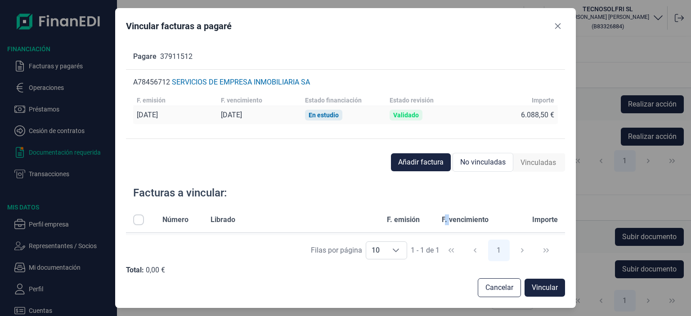
click at [474, 161] on span "No vinculadas" at bounding box center [482, 162] width 45 height 11
click at [256, 211] on th "Librado" at bounding box center [291, 220] width 176 height 26
click at [137, 218] on input "All items unselected" at bounding box center [138, 220] width 11 height 11
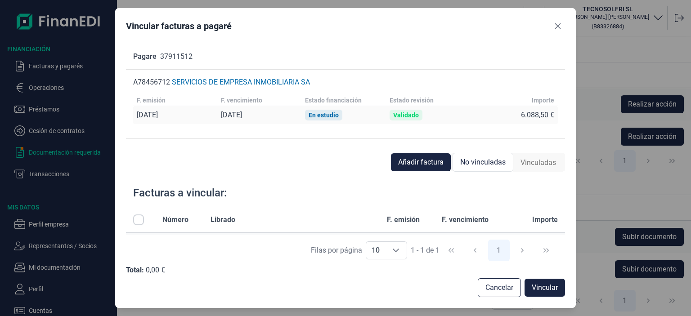
checkbox input "true"
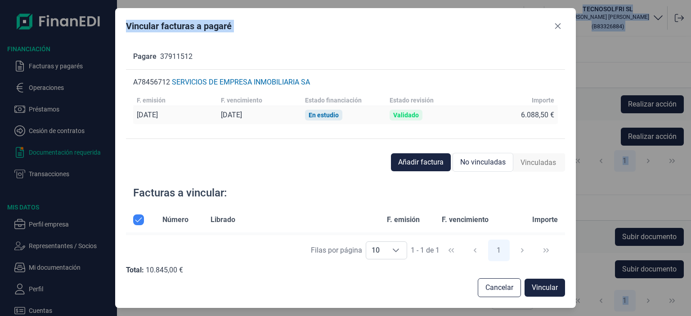
drag, startPoint x: 422, startPoint y: 17, endPoint x: 416, endPoint y: -40, distance: 57.9
click at [416, 0] on html "Financiación Facturas y pagarés Operaciones Préstamos Cesión de contratos Docum…" at bounding box center [345, 158] width 691 height 316
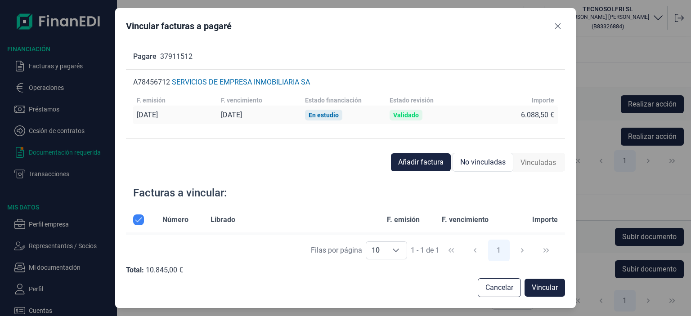
click at [408, 21] on div "Vincular facturas a pagaré" at bounding box center [345, 28] width 439 height 18
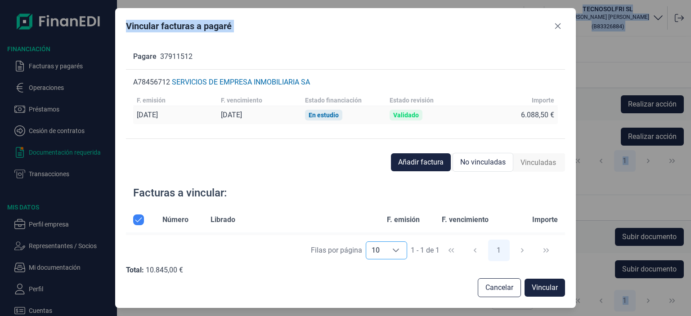
click at [394, 250] on icon "Choose" at bounding box center [395, 250] width 7 height 7
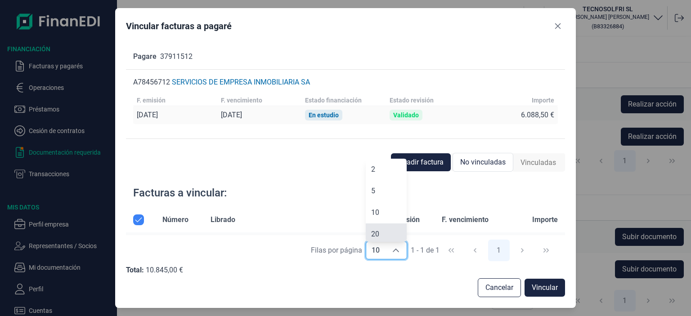
scroll to position [3, 0]
click at [381, 187] on li "5" at bounding box center [386, 188] width 41 height 22
type input "5"
checkbox input "true"
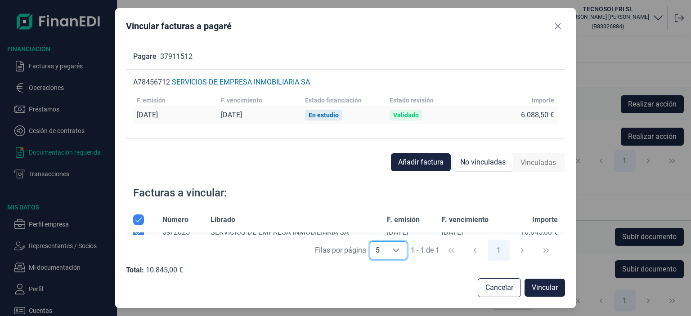
scroll to position [11, 0]
click at [559, 287] on button "Vincular" at bounding box center [545, 288] width 40 height 18
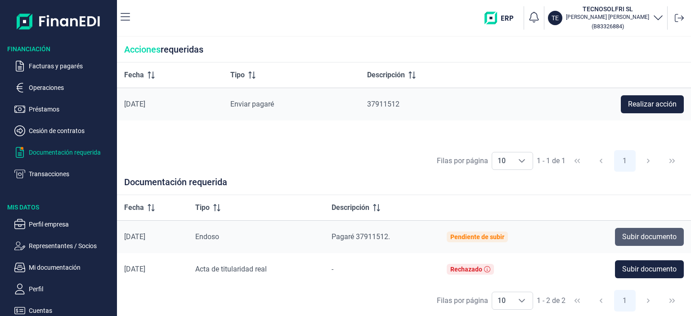
click at [643, 234] on span "Subir documento" at bounding box center [649, 237] width 54 height 11
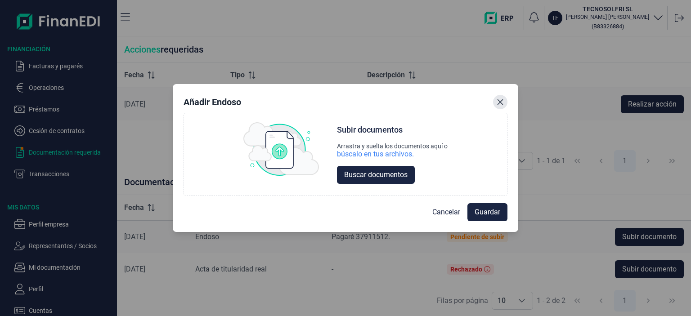
click at [502, 105] on icon "Close" at bounding box center [500, 102] width 7 height 7
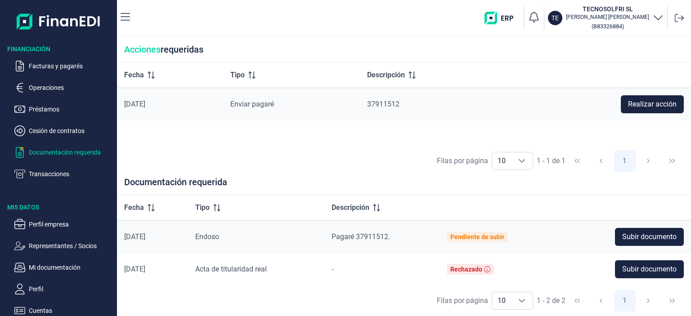
click at [345, 235] on span "Pagaré 37911512." at bounding box center [361, 237] width 58 height 9
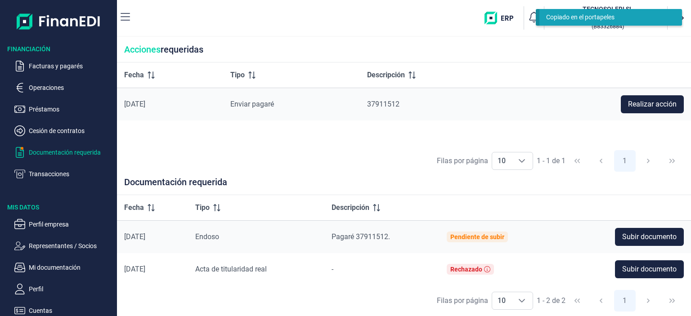
click at [219, 233] on span "Endoso" at bounding box center [207, 237] width 24 height 9
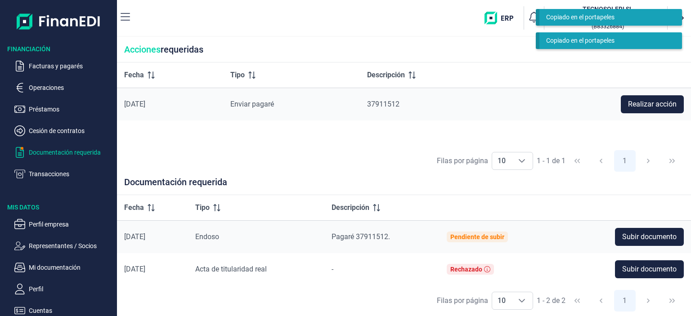
click at [262, 147] on div "Filas por página 10 10 10 1 - 1 de 1 1" at bounding box center [404, 161] width 574 height 31
click at [45, 134] on p "Cesión de contratos" at bounding box center [71, 131] width 85 height 11
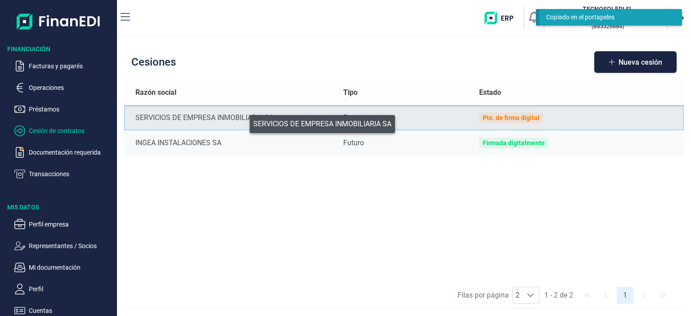
click at [243, 122] on div "SERVICIOS DE EMPRESA INMOBILIARIA SA" at bounding box center [231, 117] width 193 height 11
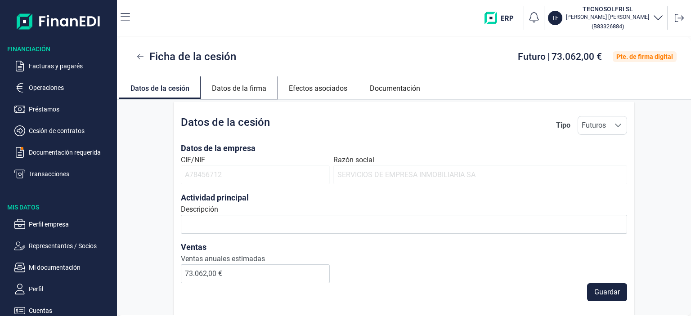
click at [243, 90] on link "Datos de la firma" at bounding box center [239, 87] width 77 height 22
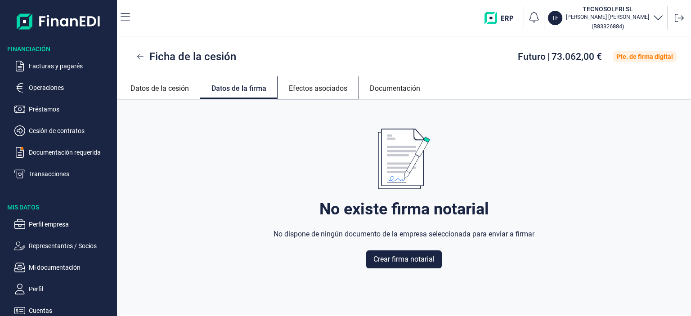
click at [312, 90] on link "Efectos asociados" at bounding box center [318, 87] width 81 height 22
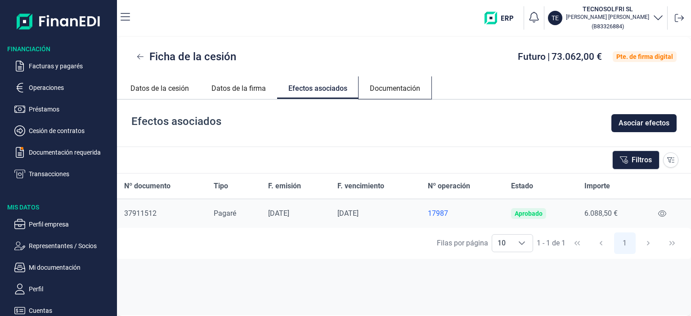
click at [380, 88] on link "Documentación" at bounding box center [395, 87] width 73 height 22
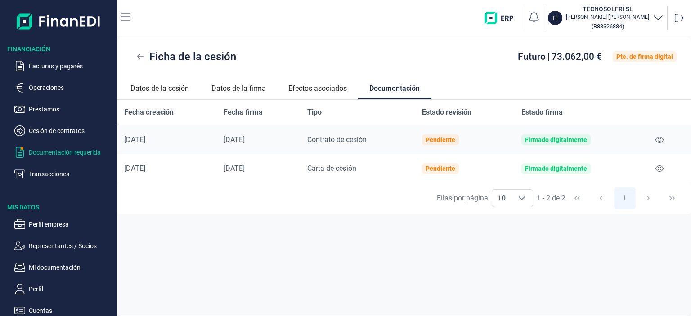
click at [54, 153] on p "Documentación requerida" at bounding box center [71, 152] width 85 height 11
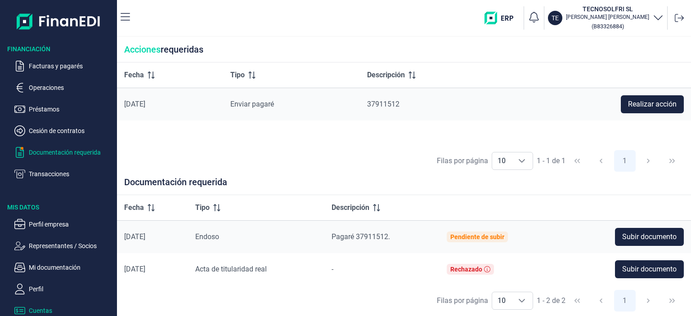
click at [49, 309] on p "Cuentas" at bounding box center [71, 310] width 85 height 11
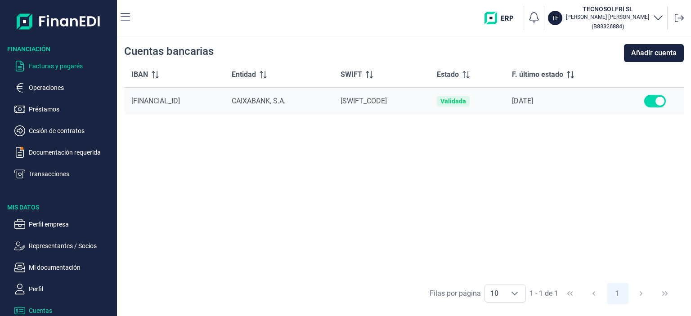
click at [47, 67] on p "Facturas y pagarés" at bounding box center [71, 66] width 85 height 11
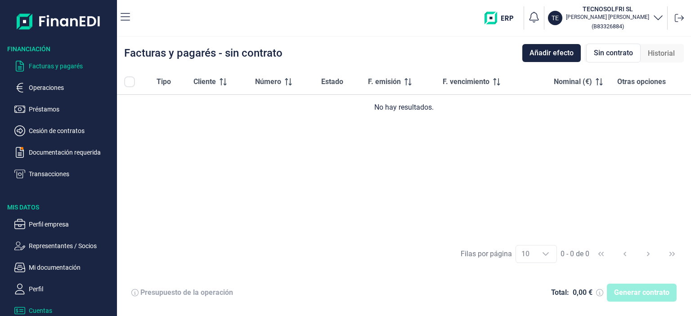
click at [34, 311] on p "Cuentas" at bounding box center [71, 310] width 85 height 11
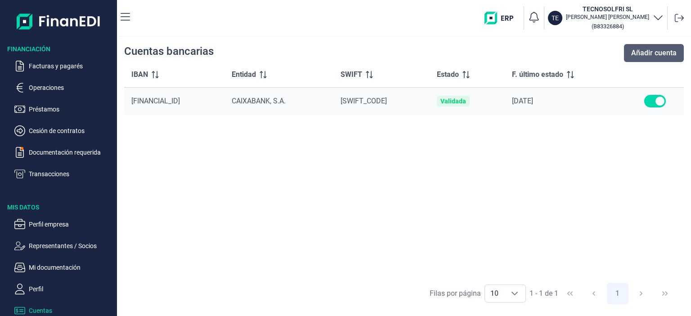
click at [638, 54] on span "Añadir cuenta" at bounding box center [653, 53] width 45 height 11
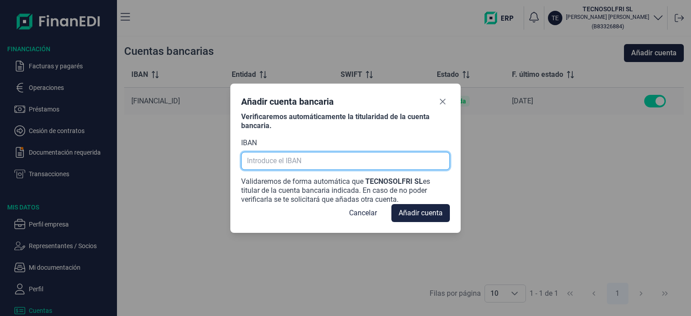
click at [274, 165] on input "text" at bounding box center [345, 161] width 209 height 18
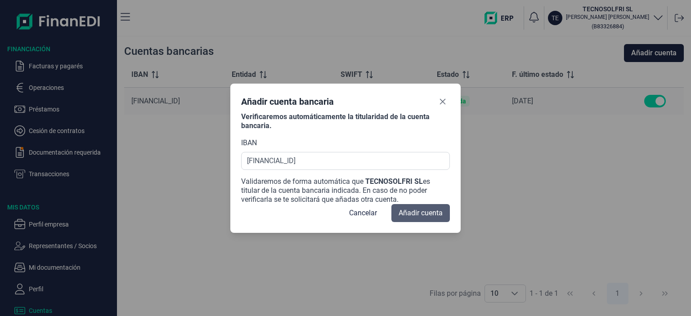
type input "[FINANCIAL_ID]"
click at [414, 212] on span "Añadir cuenta" at bounding box center [421, 213] width 44 height 11
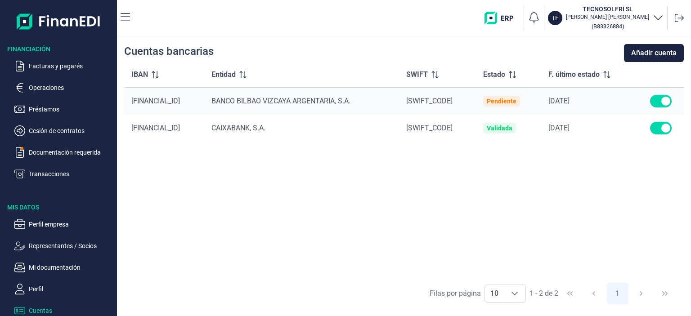
click at [506, 168] on div "IBAN Entidad SWIFT Estado F. último estado [FINANCIAL_ID] BANCO BILBAO VIZCAYA …" at bounding box center [404, 170] width 560 height 216
click at [165, 101] on span "[FINANCIAL_ID]" at bounding box center [155, 101] width 49 height 9
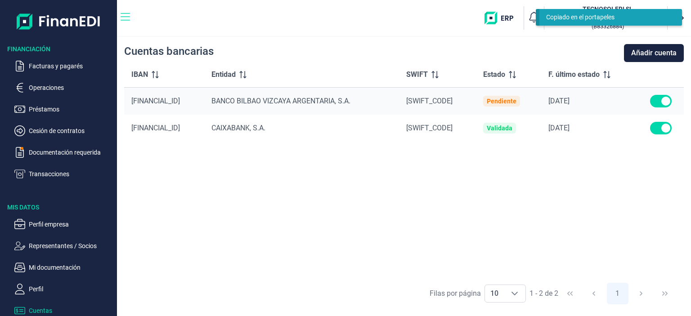
click at [126, 18] on icon "button" at bounding box center [125, 17] width 9 height 11
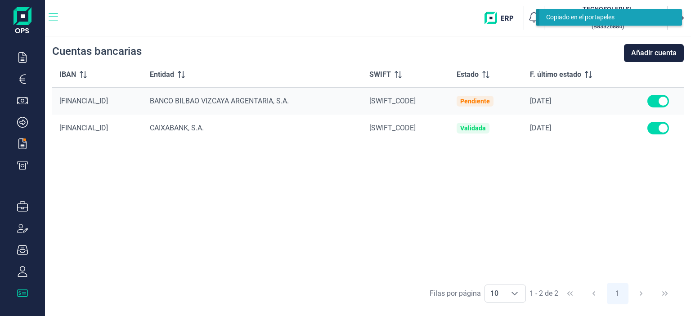
click at [49, 18] on icon "button" at bounding box center [53, 17] width 9 height 11
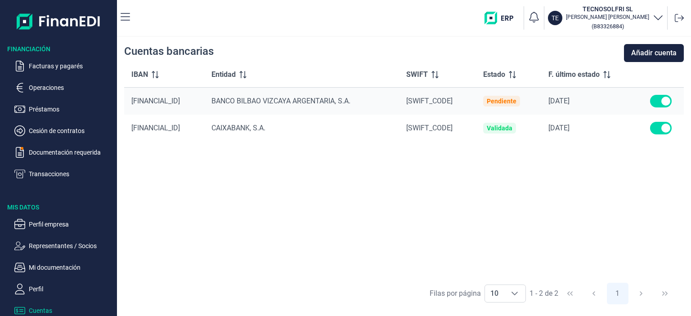
click at [653, 13] on icon "button" at bounding box center [658, 17] width 11 height 11
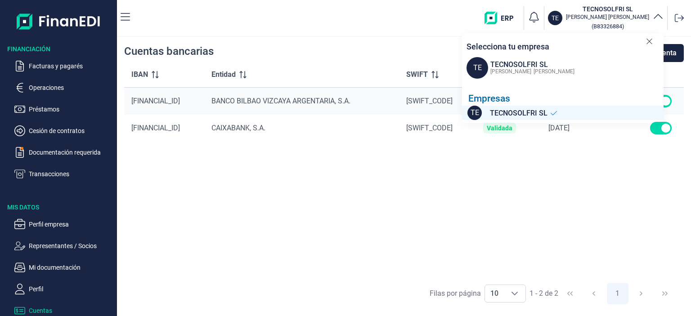
click at [653, 13] on icon "button" at bounding box center [658, 17] width 11 height 11
